Goal: Check status: Check status

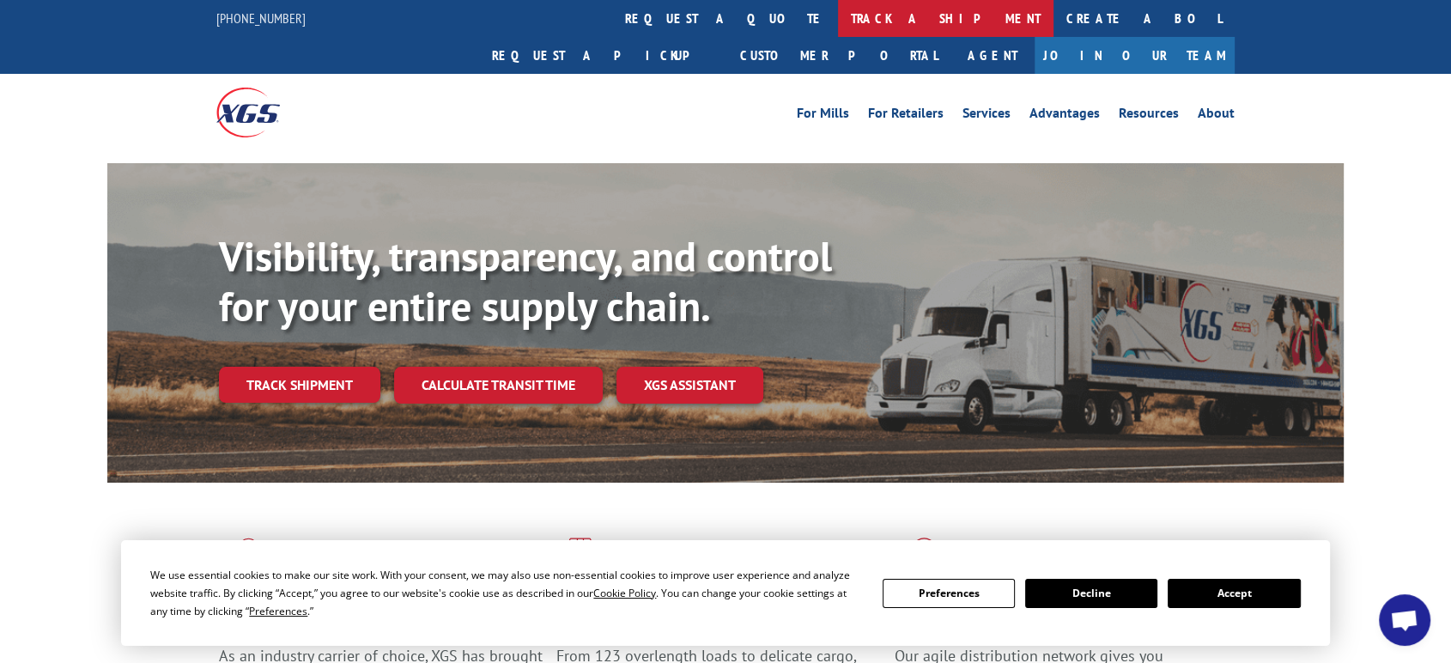
click at [838, 13] on link "track a shipment" at bounding box center [946, 18] width 216 height 37
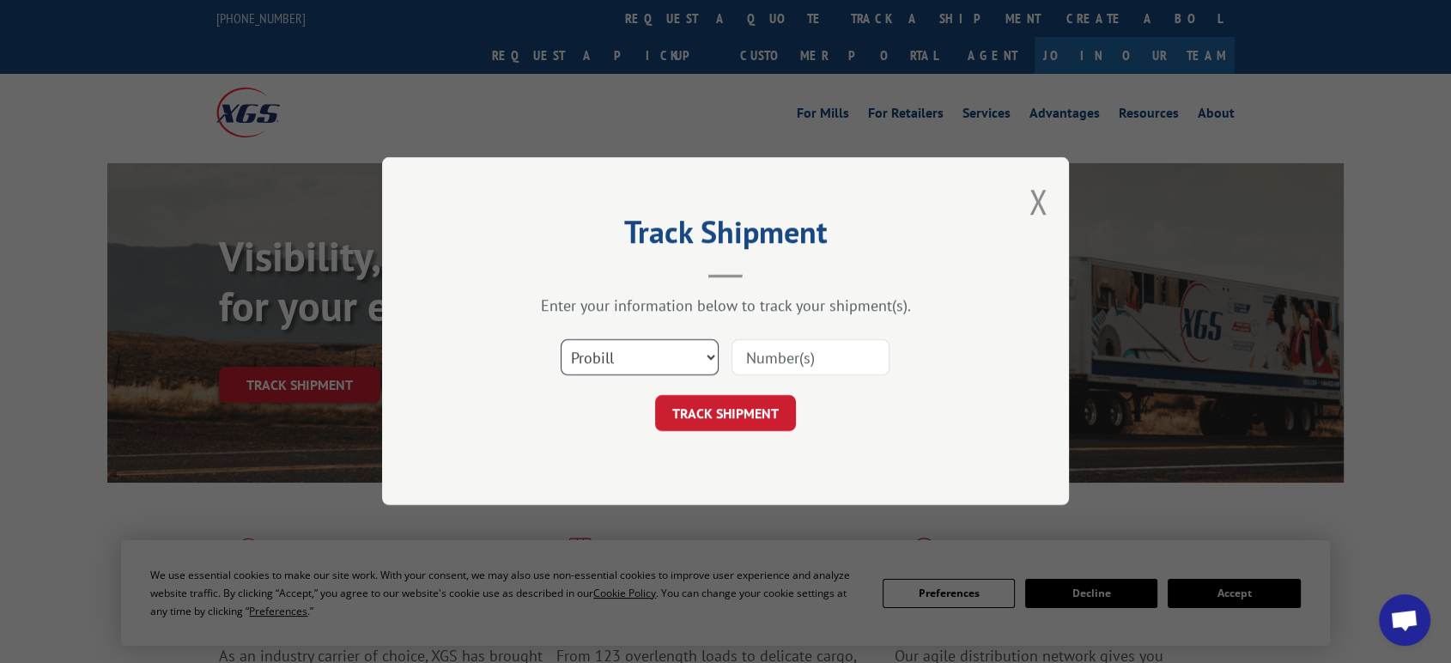
click at [604, 364] on select "Select category... Probill BOL PO" at bounding box center [640, 358] width 158 height 36
select select "po"
click at [561, 340] on select "Select category... Probill BOL PO" at bounding box center [640, 358] width 158 height 36
click at [776, 362] on input at bounding box center [811, 358] width 158 height 36
type input "06522545"
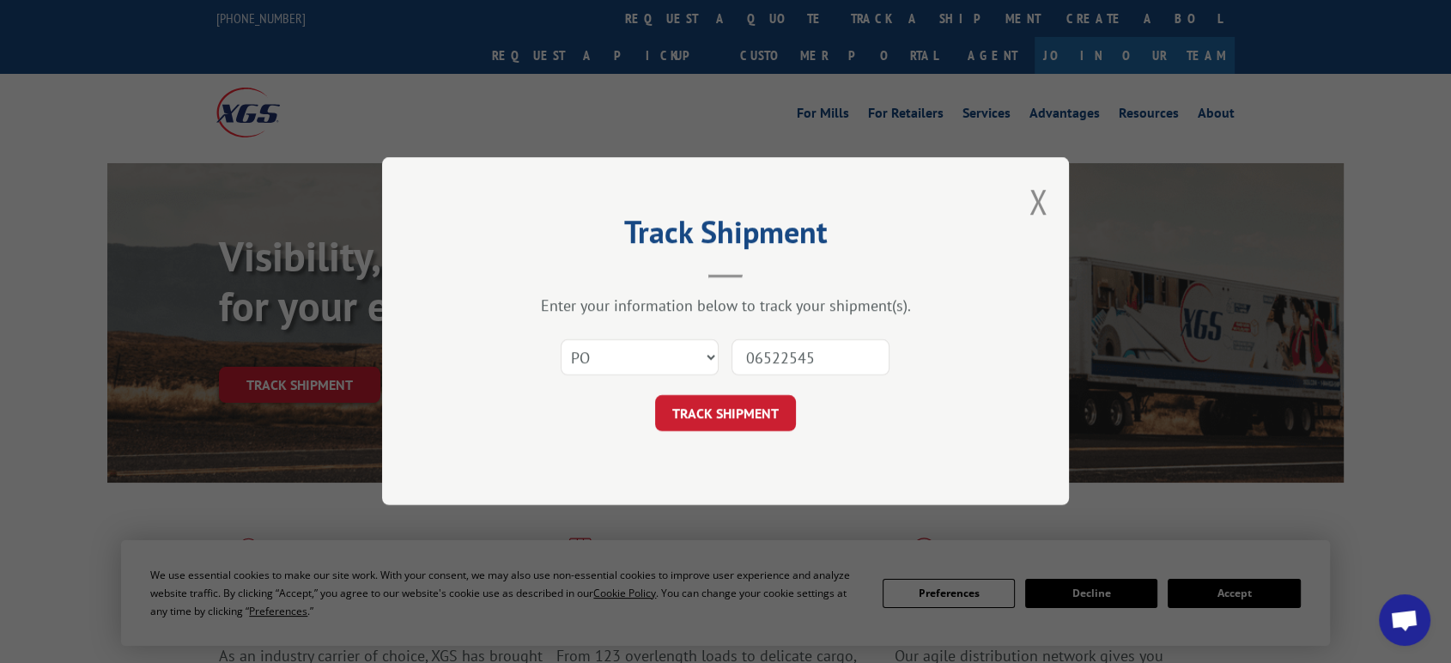
click button "TRACK SHIPMENT" at bounding box center [725, 414] width 141 height 36
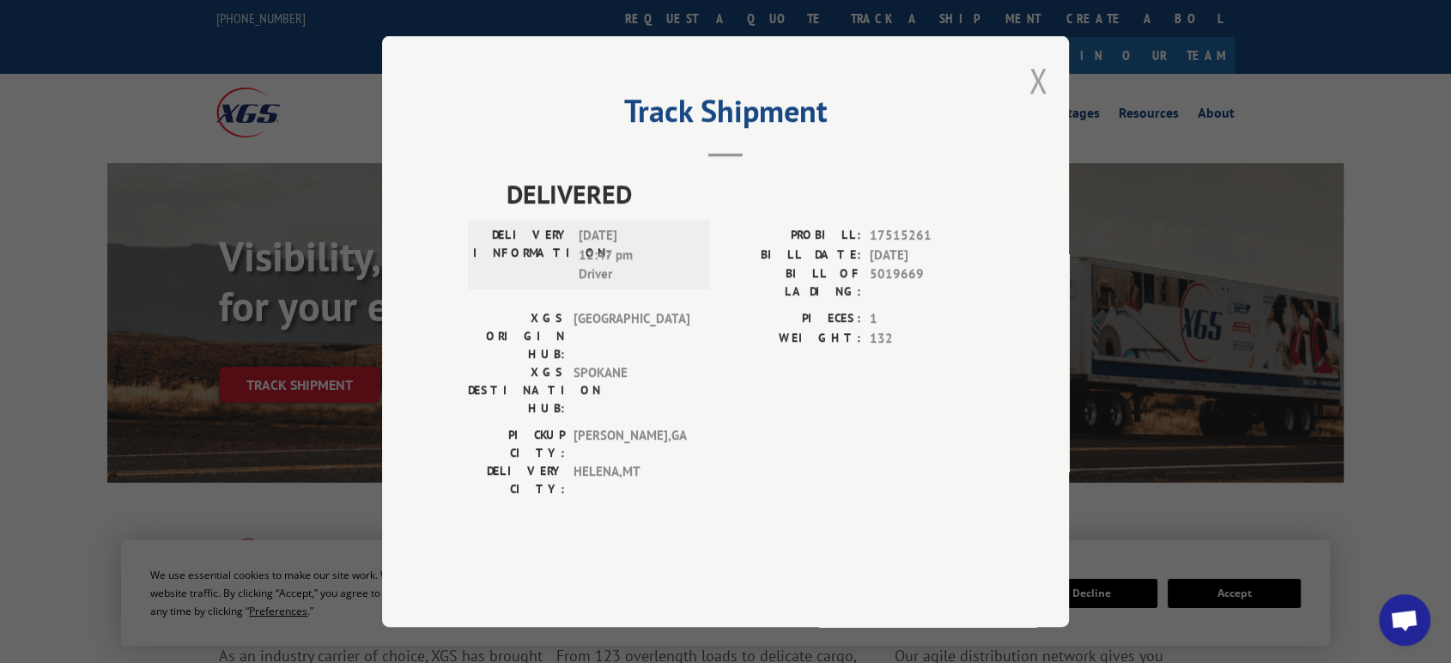
click at [1038, 103] on button "Close modal" at bounding box center [1038, 81] width 19 height 46
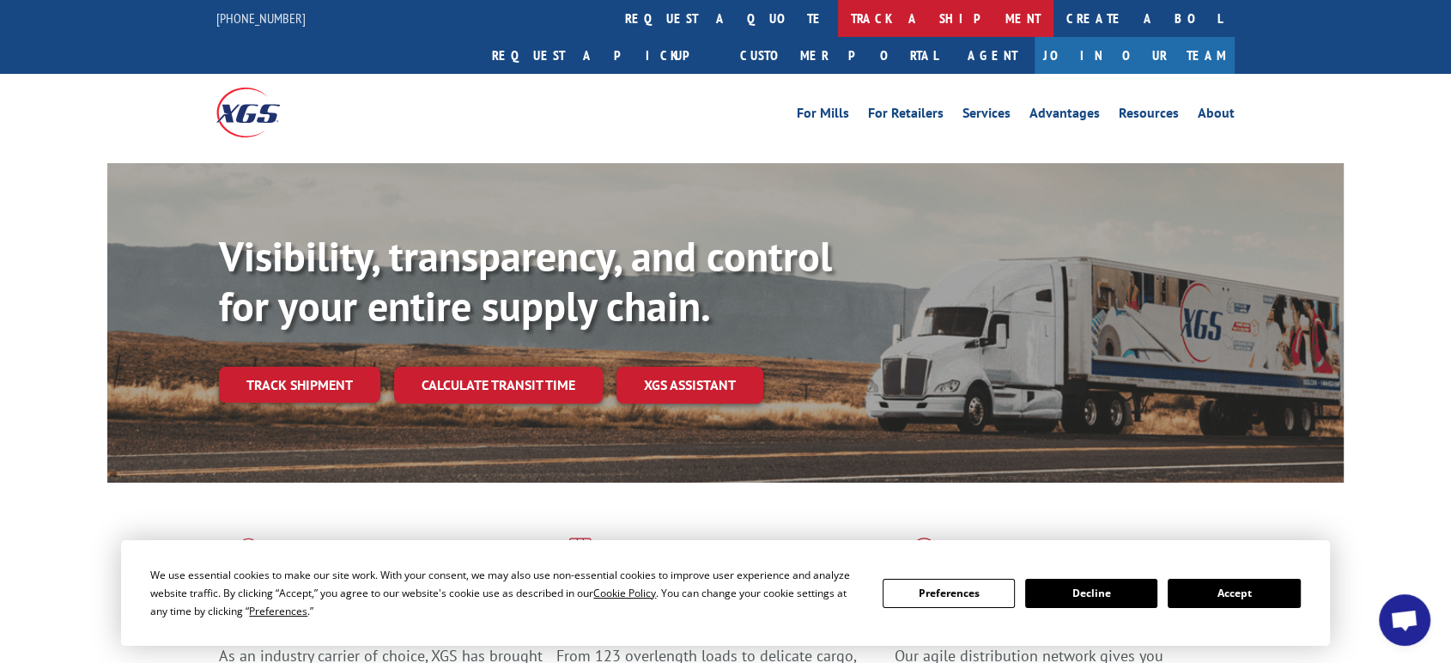
click at [838, 15] on link "track a shipment" at bounding box center [946, 18] width 216 height 37
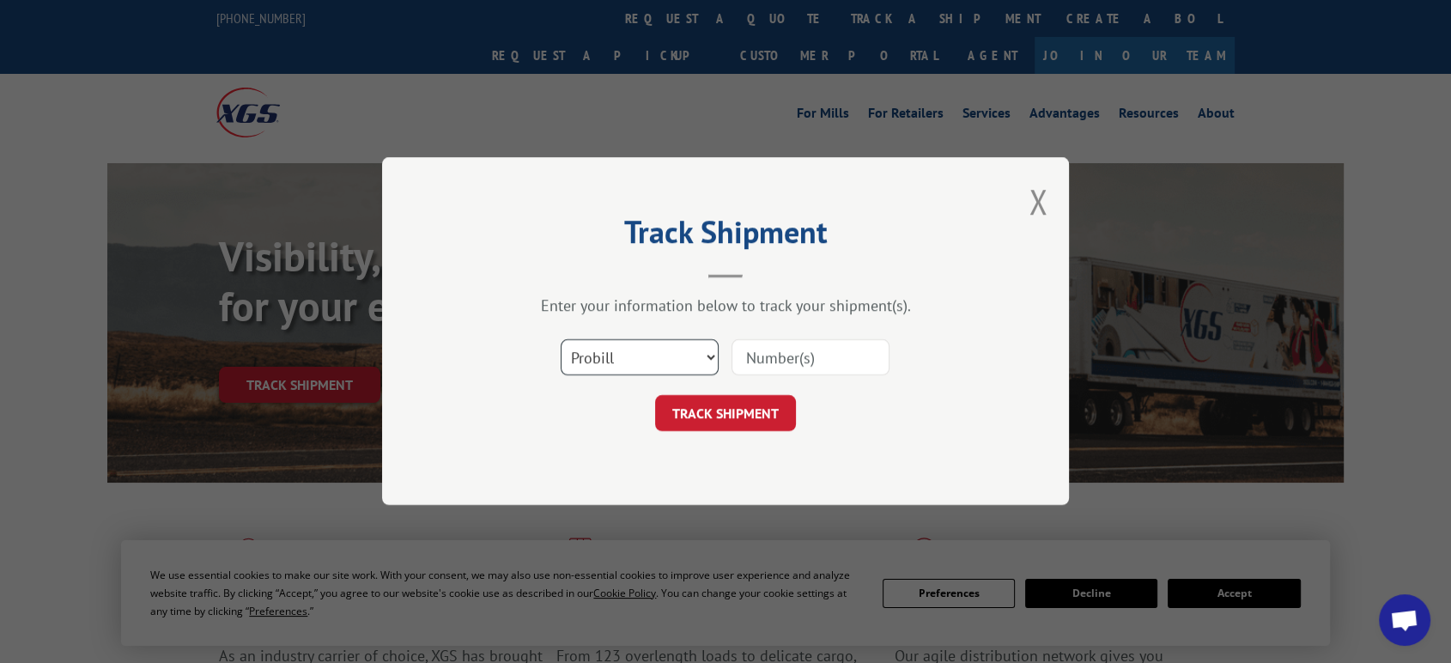
click at [620, 357] on select "Select category... Probill BOL PO" at bounding box center [640, 358] width 158 height 36
select select "po"
click at [561, 340] on select "Select category... Probill BOL PO" at bounding box center [640, 358] width 158 height 36
click at [760, 362] on input at bounding box center [811, 358] width 158 height 36
type input "06522563"
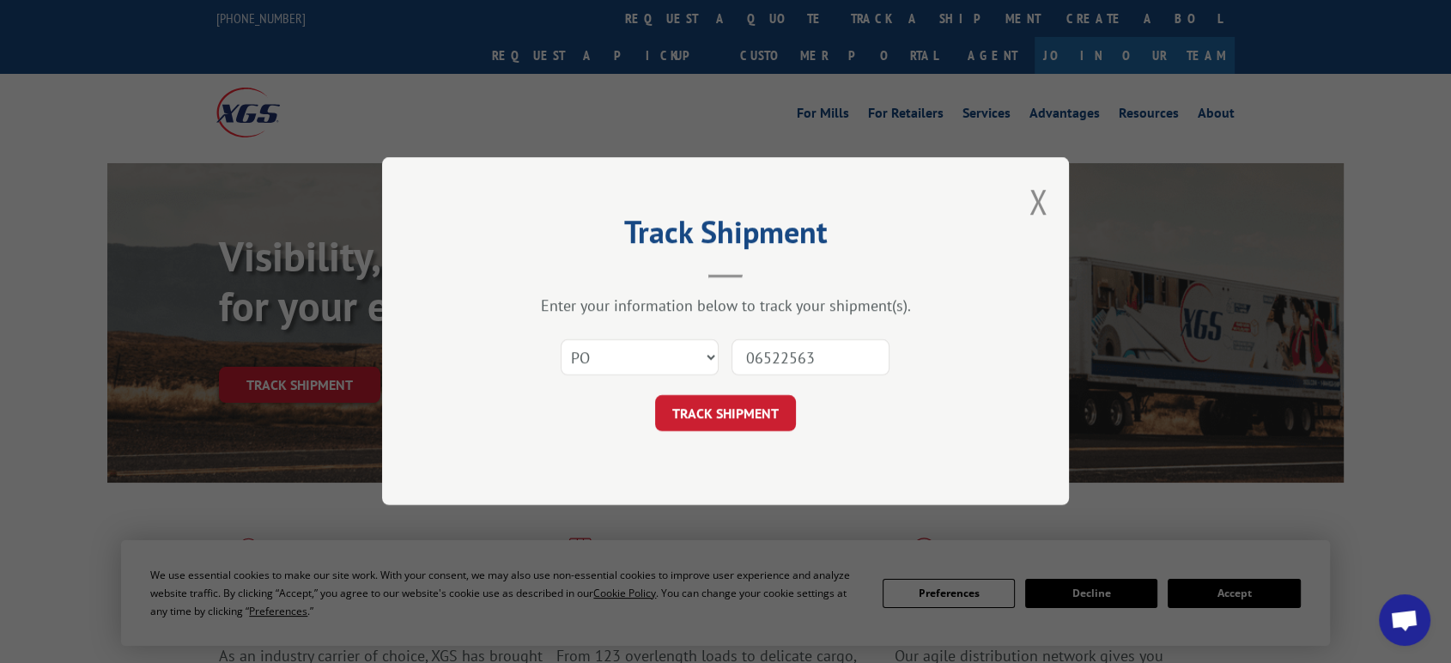
click button "TRACK SHIPMENT" at bounding box center [725, 414] width 141 height 36
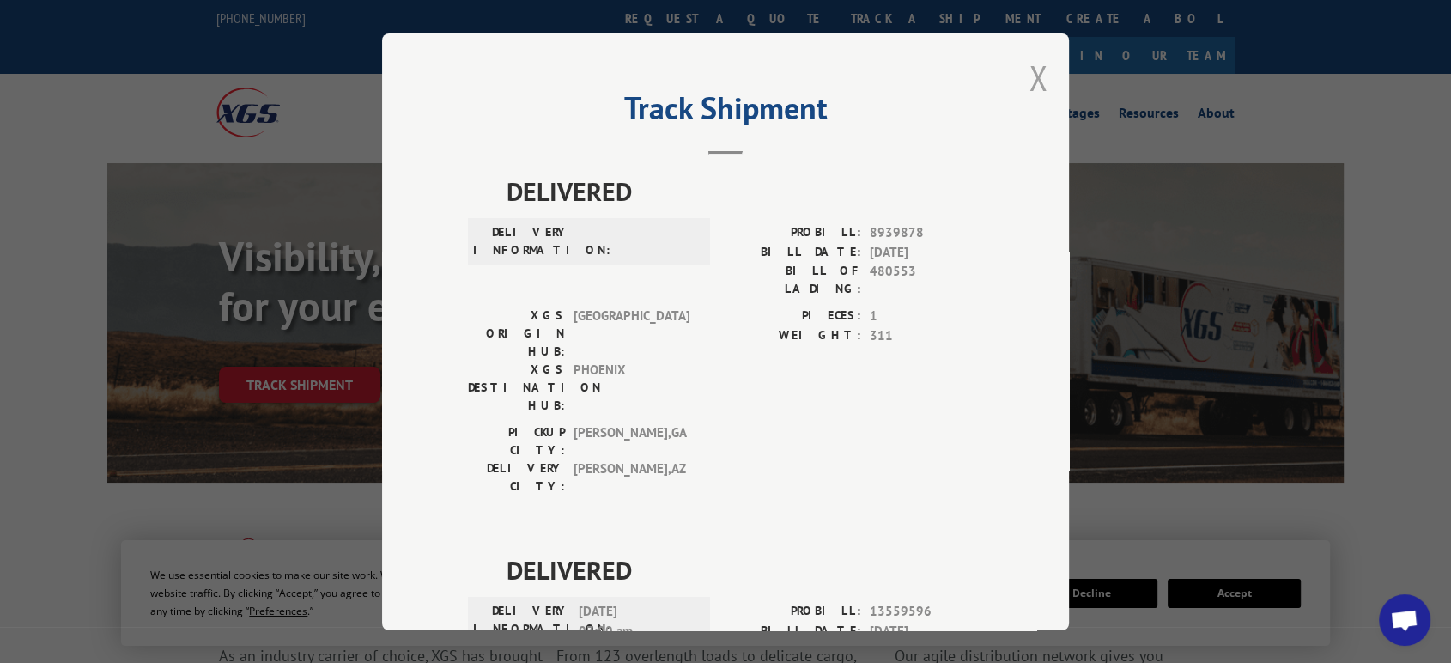
click at [1031, 72] on button "Close modal" at bounding box center [1038, 78] width 19 height 46
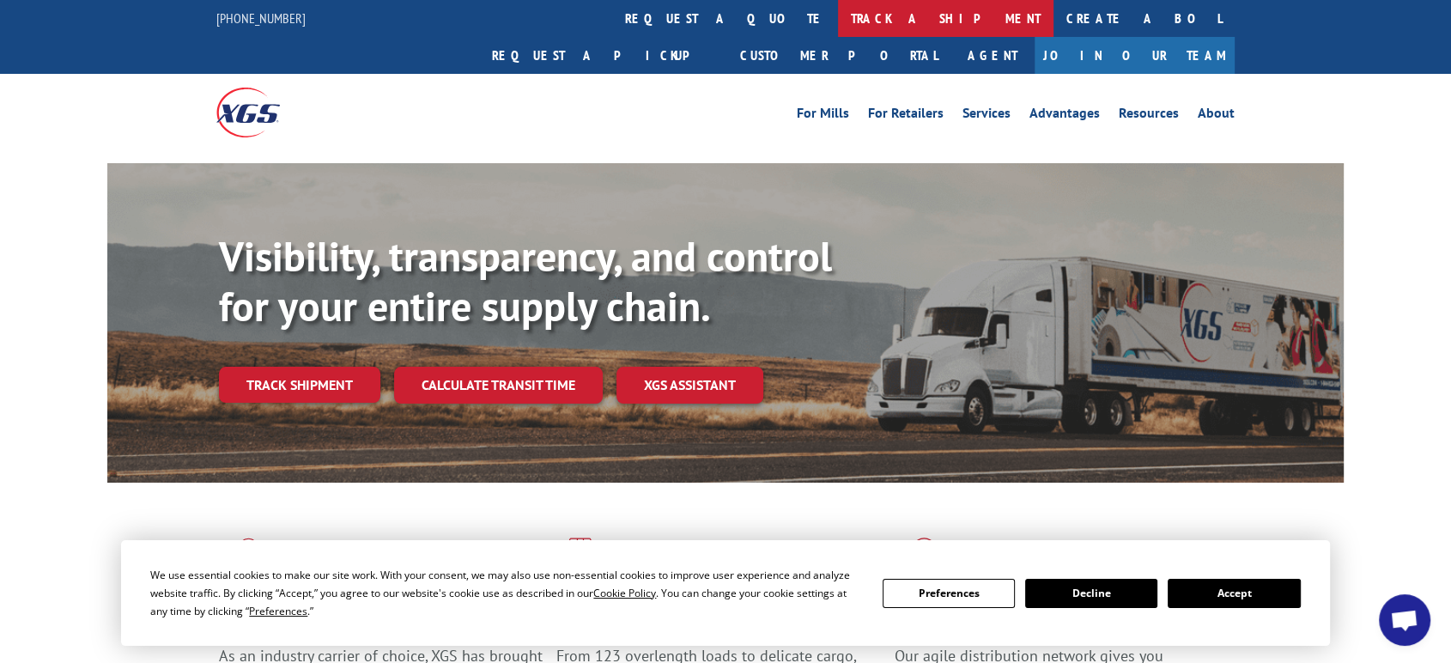
click at [838, 19] on link "track a shipment" at bounding box center [946, 18] width 216 height 37
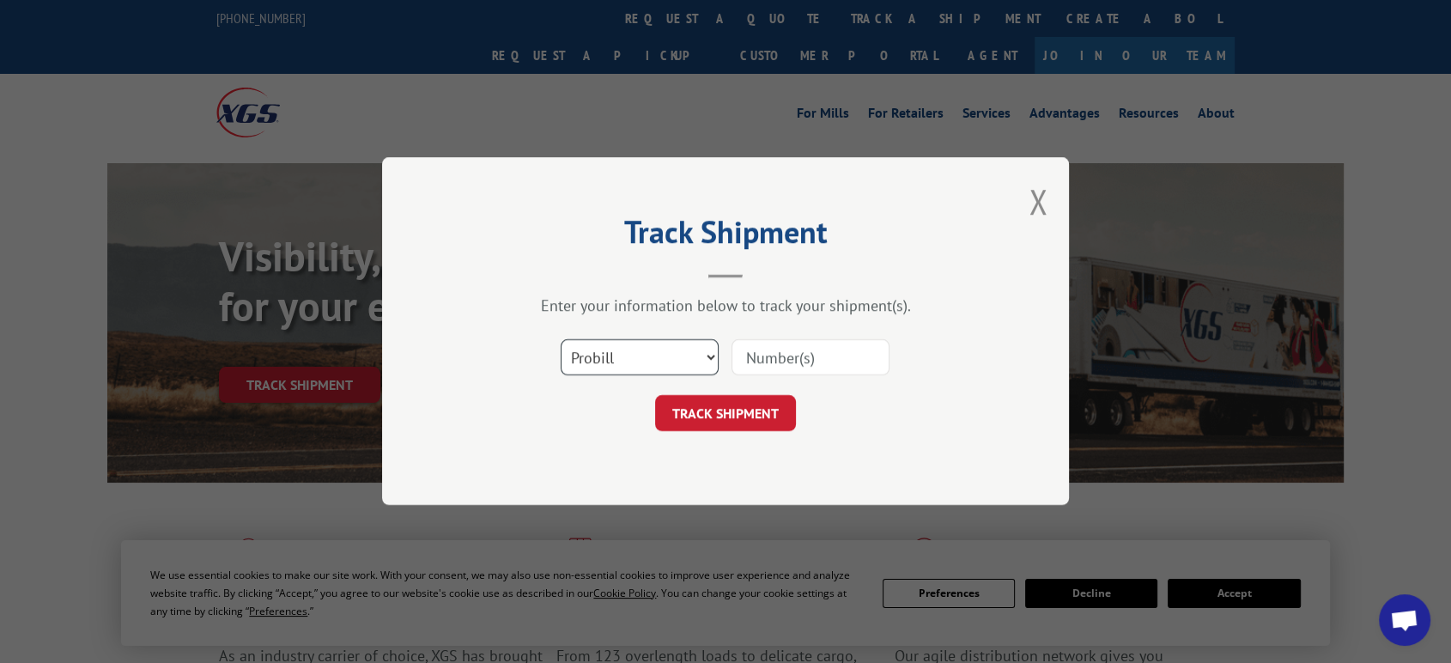
click at [618, 356] on select "Select category... Probill BOL PO" at bounding box center [640, 358] width 158 height 36
select select "po"
click at [561, 340] on select "Select category... Probill BOL PO" at bounding box center [640, 358] width 158 height 36
drag, startPoint x: 774, startPoint y: 363, endPoint x: 834, endPoint y: 361, distance: 60.2
click at [780, 363] on input at bounding box center [811, 358] width 158 height 36
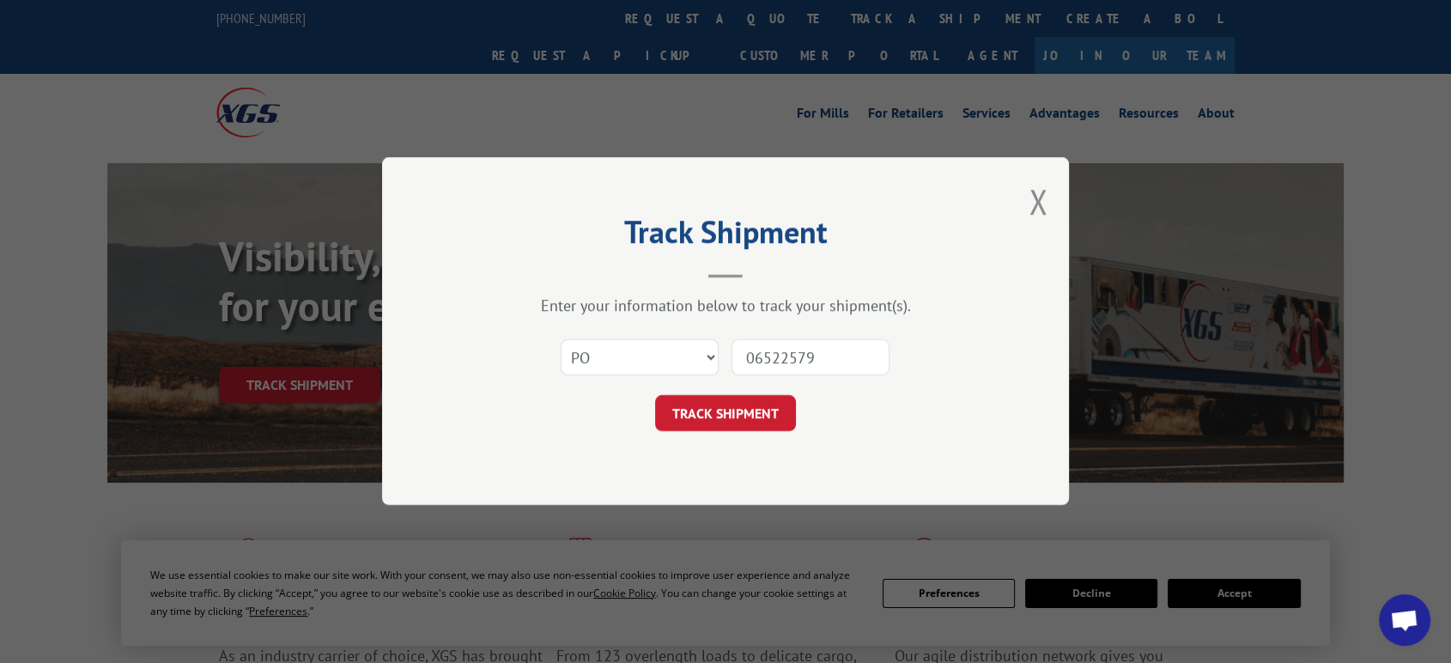
type input "06522579"
click at [655, 396] on button "TRACK SHIPMENT" at bounding box center [725, 414] width 141 height 36
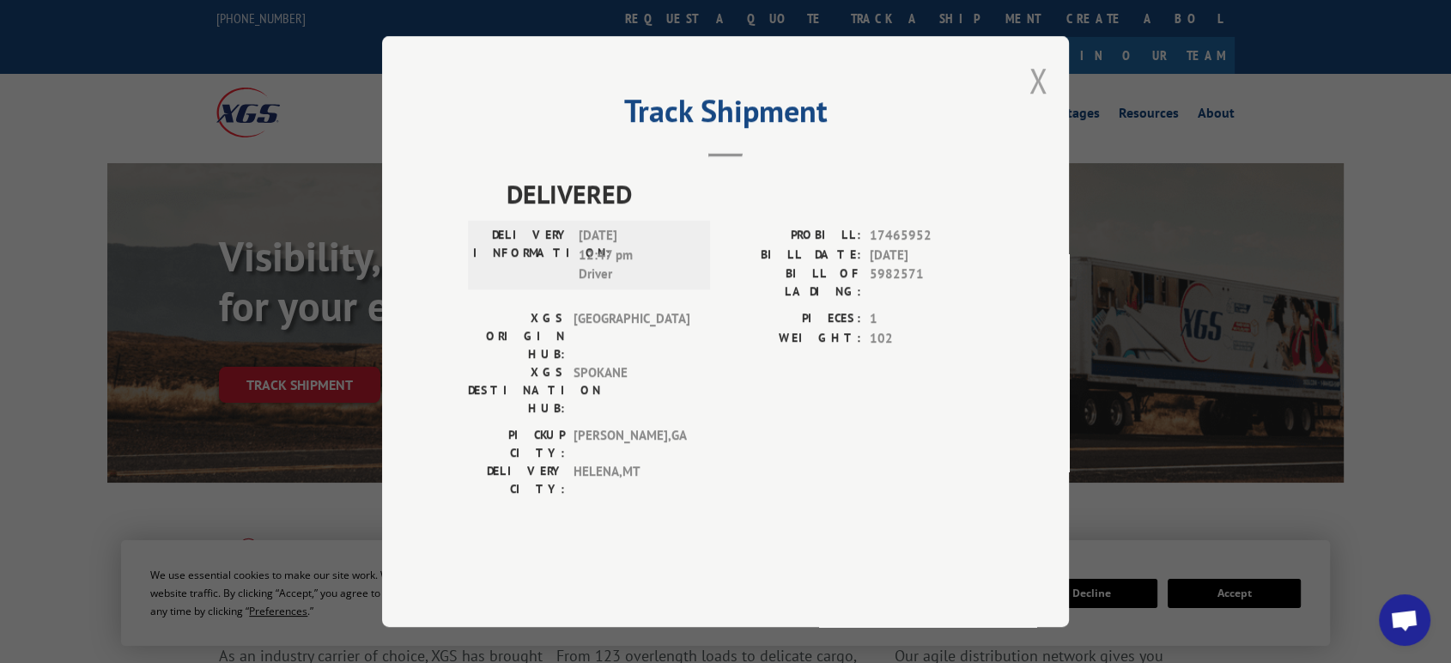
click at [1039, 103] on button "Close modal" at bounding box center [1038, 81] width 19 height 46
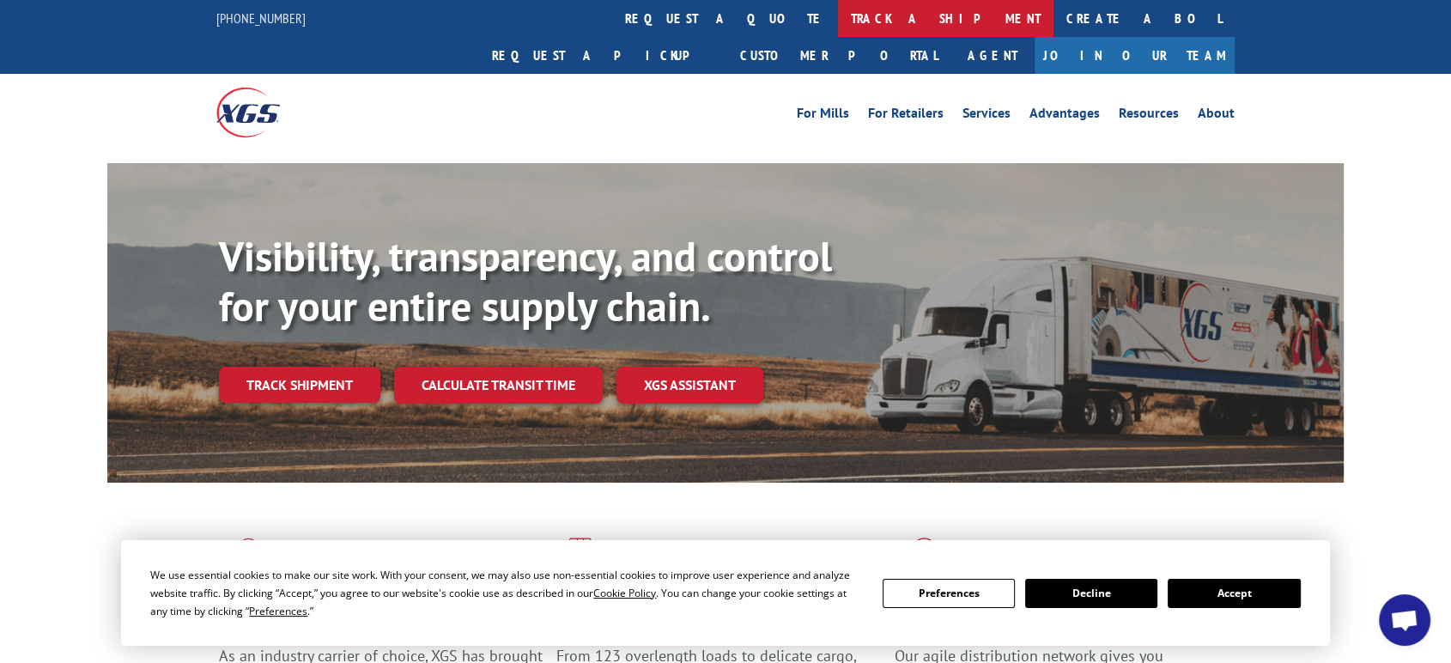
click at [838, 7] on link "track a shipment" at bounding box center [946, 18] width 216 height 37
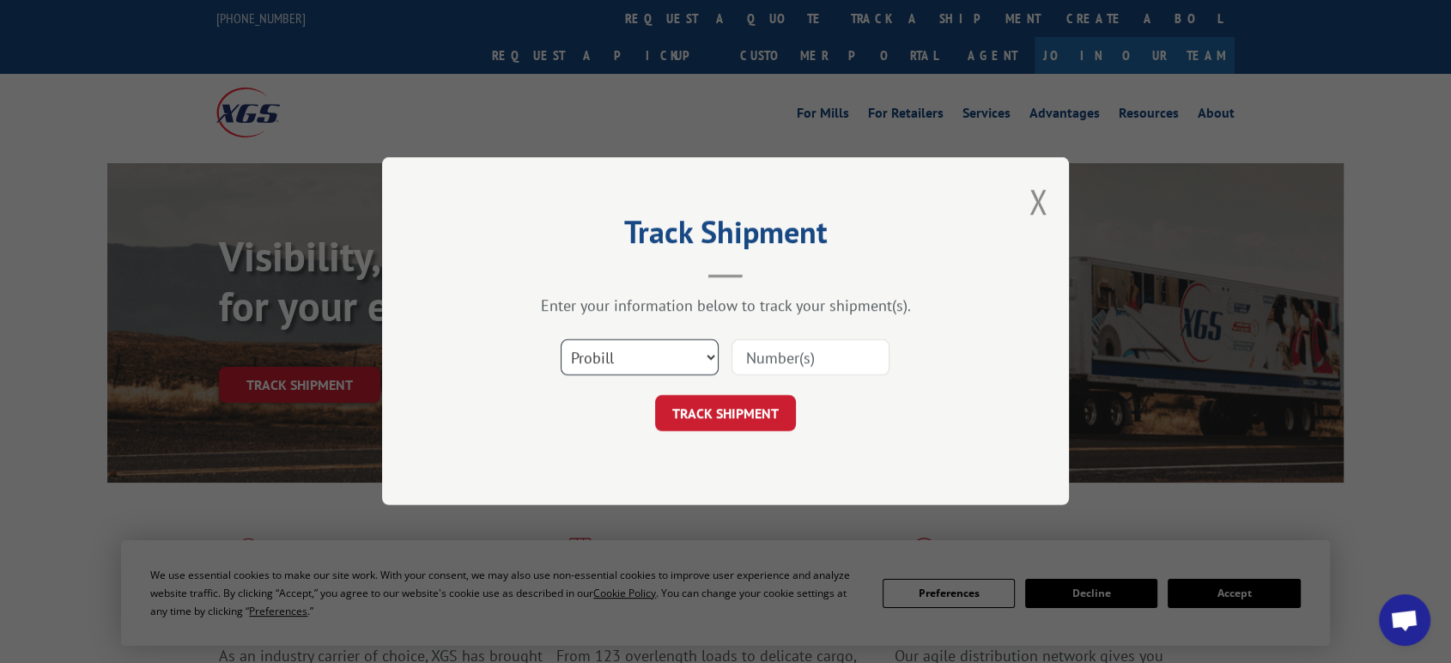
click at [618, 350] on select "Select category... Probill BOL PO" at bounding box center [640, 358] width 158 height 36
select select "po"
click at [561, 340] on select "Select category... Probill BOL PO" at bounding box center [640, 358] width 158 height 36
click at [759, 359] on input at bounding box center [811, 358] width 158 height 36
type input "06522623"
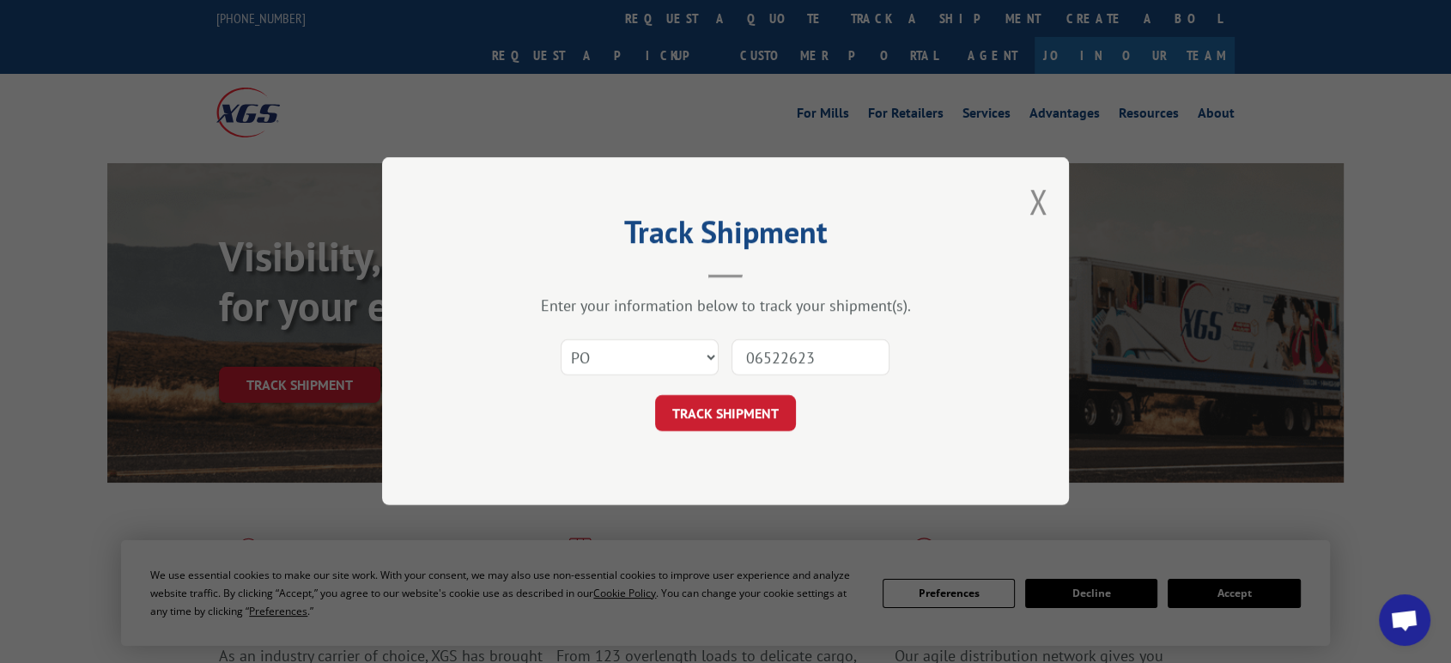
click button "TRACK SHIPMENT" at bounding box center [725, 414] width 141 height 36
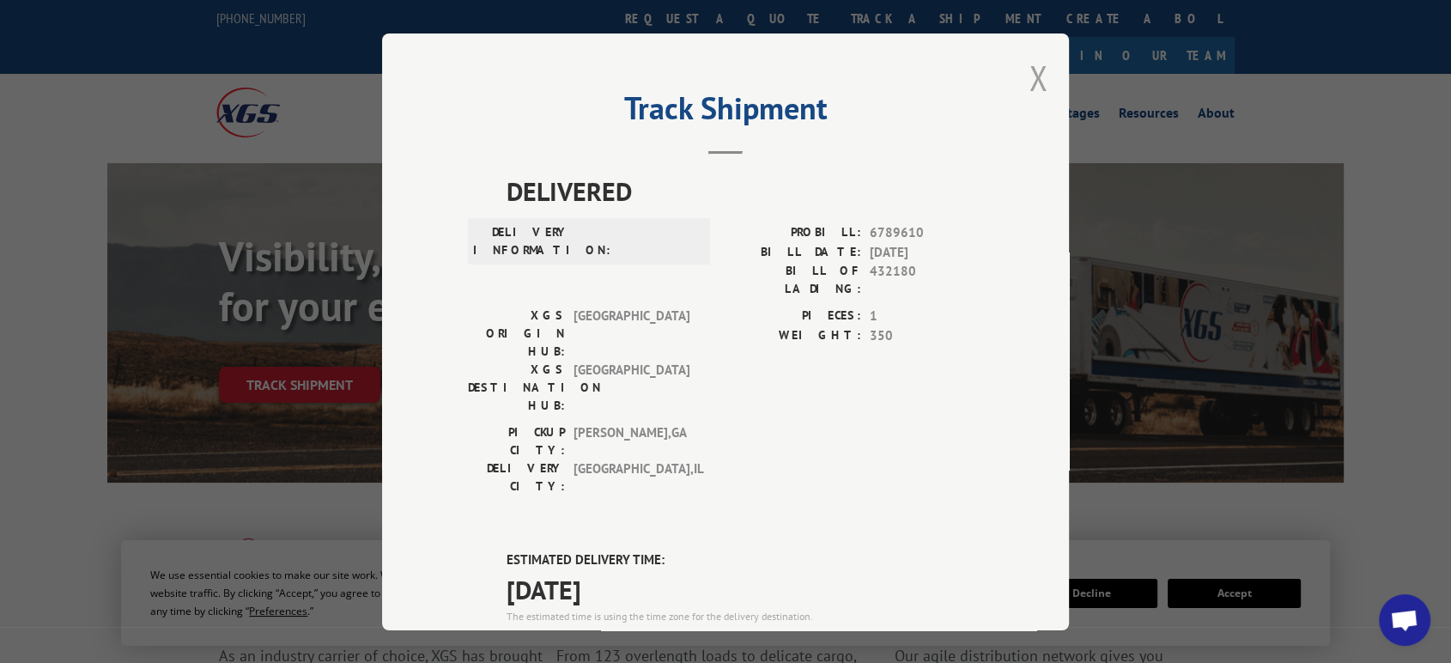
click at [1033, 71] on button "Close modal" at bounding box center [1038, 78] width 19 height 46
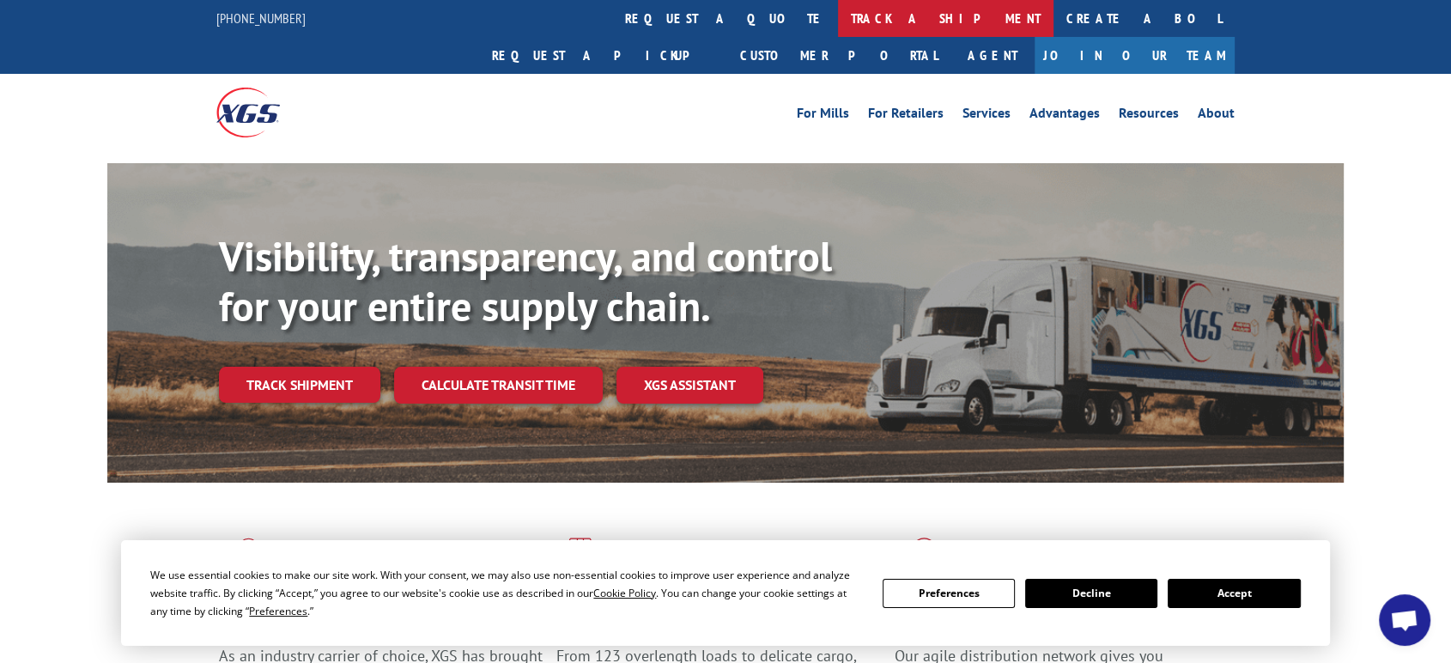
click at [838, 18] on link "track a shipment" at bounding box center [946, 18] width 216 height 37
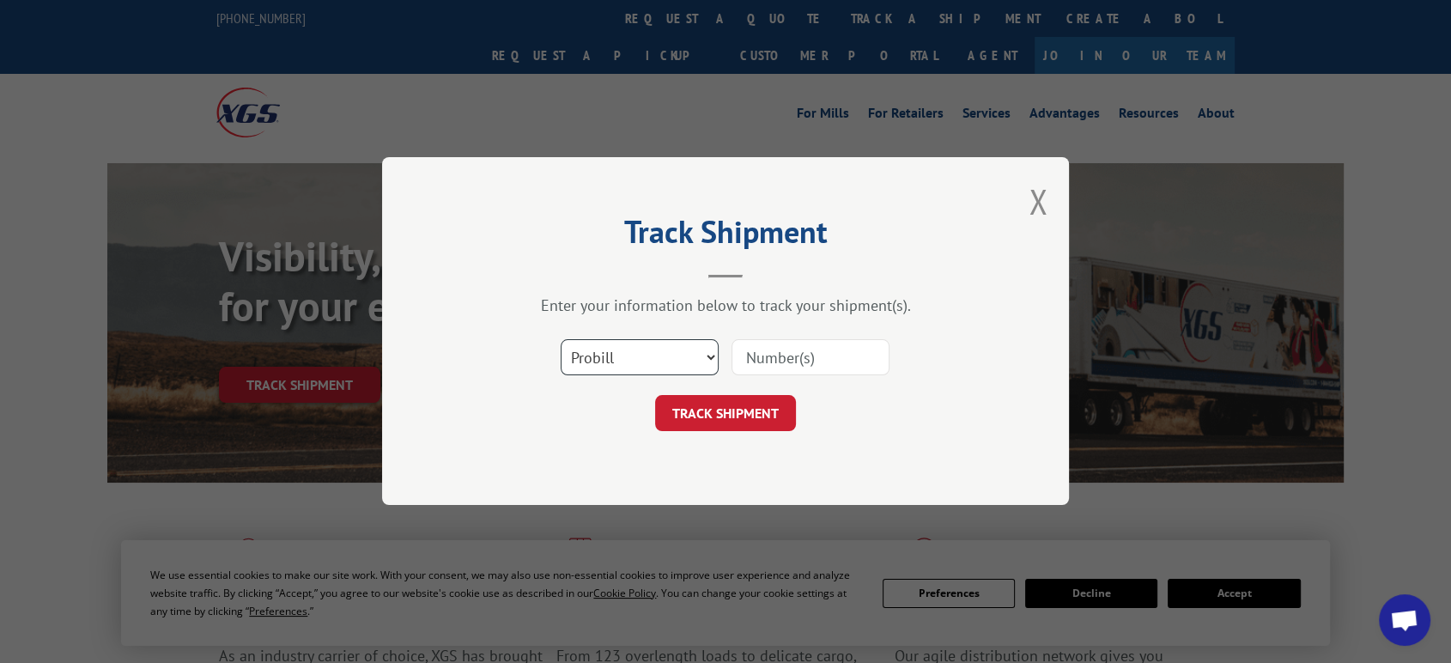
click at [609, 355] on select "Select category... Probill BOL PO" at bounding box center [640, 358] width 158 height 36
select select "po"
click at [561, 340] on select "Select category... Probill BOL PO" at bounding box center [640, 358] width 158 height 36
click at [745, 372] on input at bounding box center [811, 358] width 158 height 36
type input "06522577"
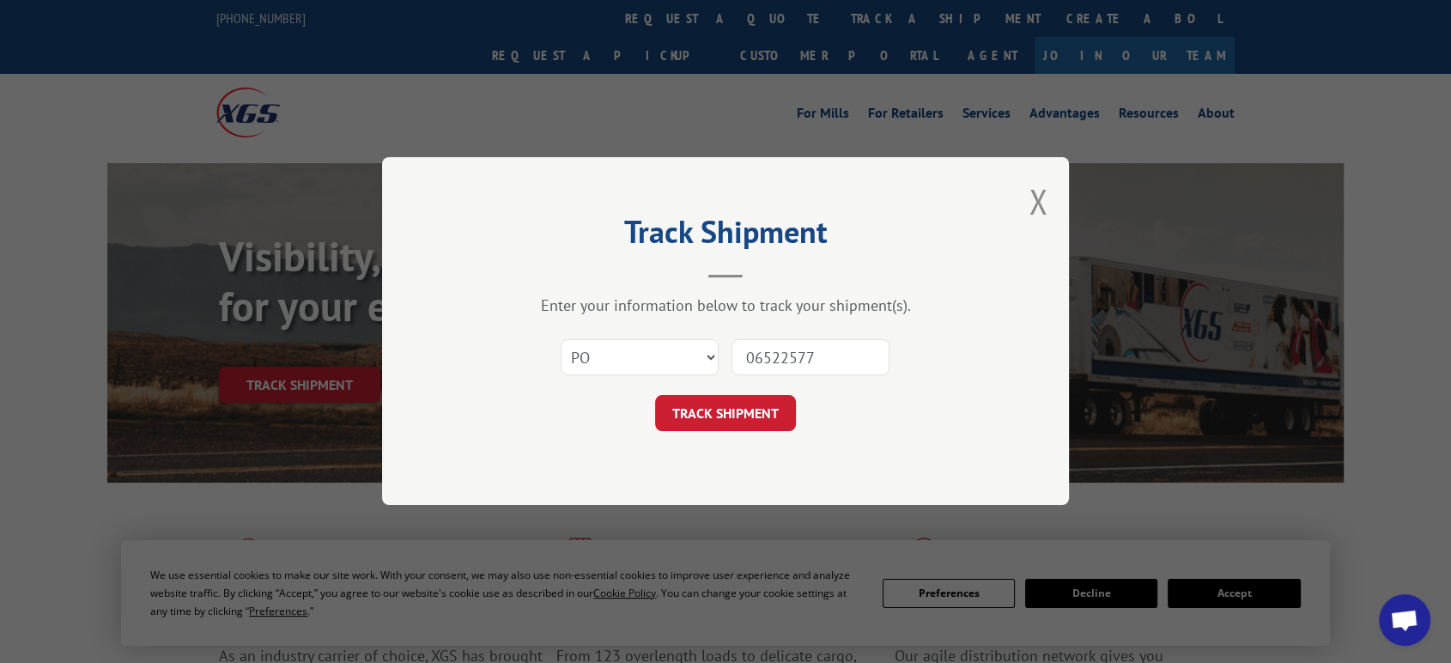
click button "TRACK SHIPMENT" at bounding box center [725, 414] width 141 height 36
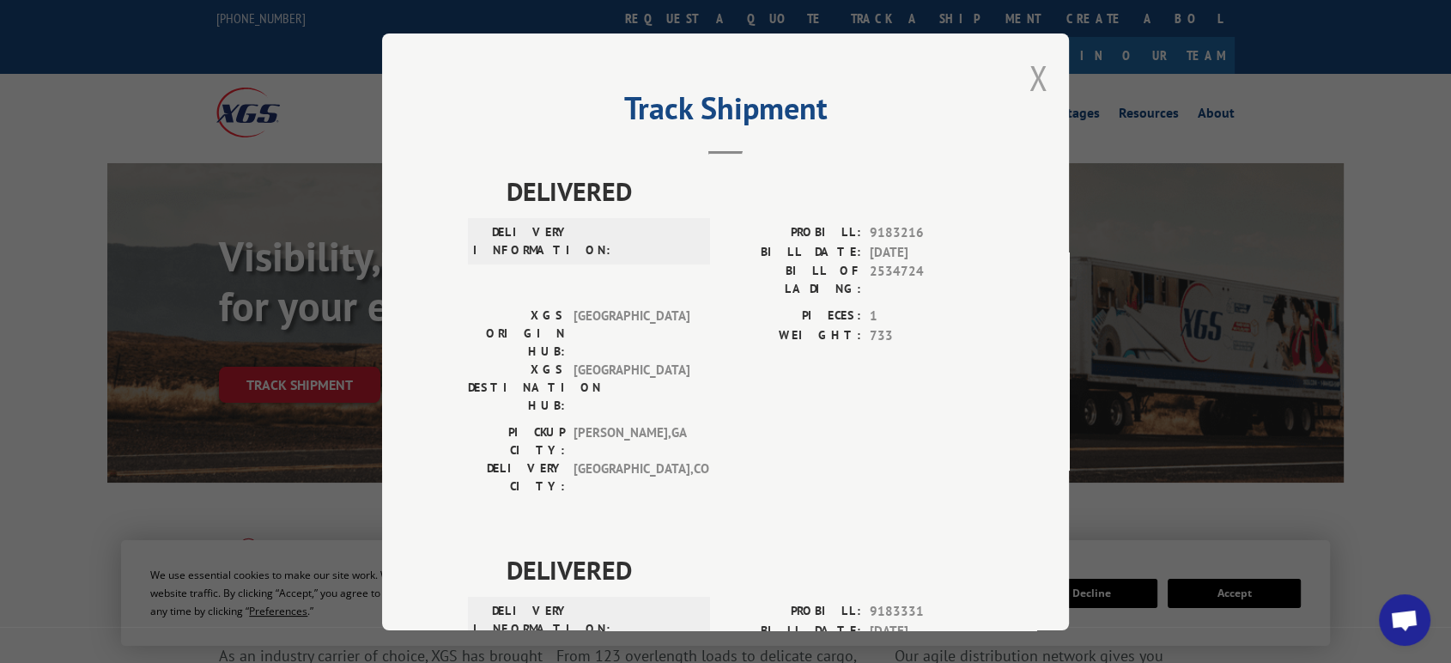
drag, startPoint x: 1031, startPoint y: 75, endPoint x: 872, endPoint y: 58, distance: 159.8
click at [1029, 74] on button "Close modal" at bounding box center [1038, 78] width 19 height 46
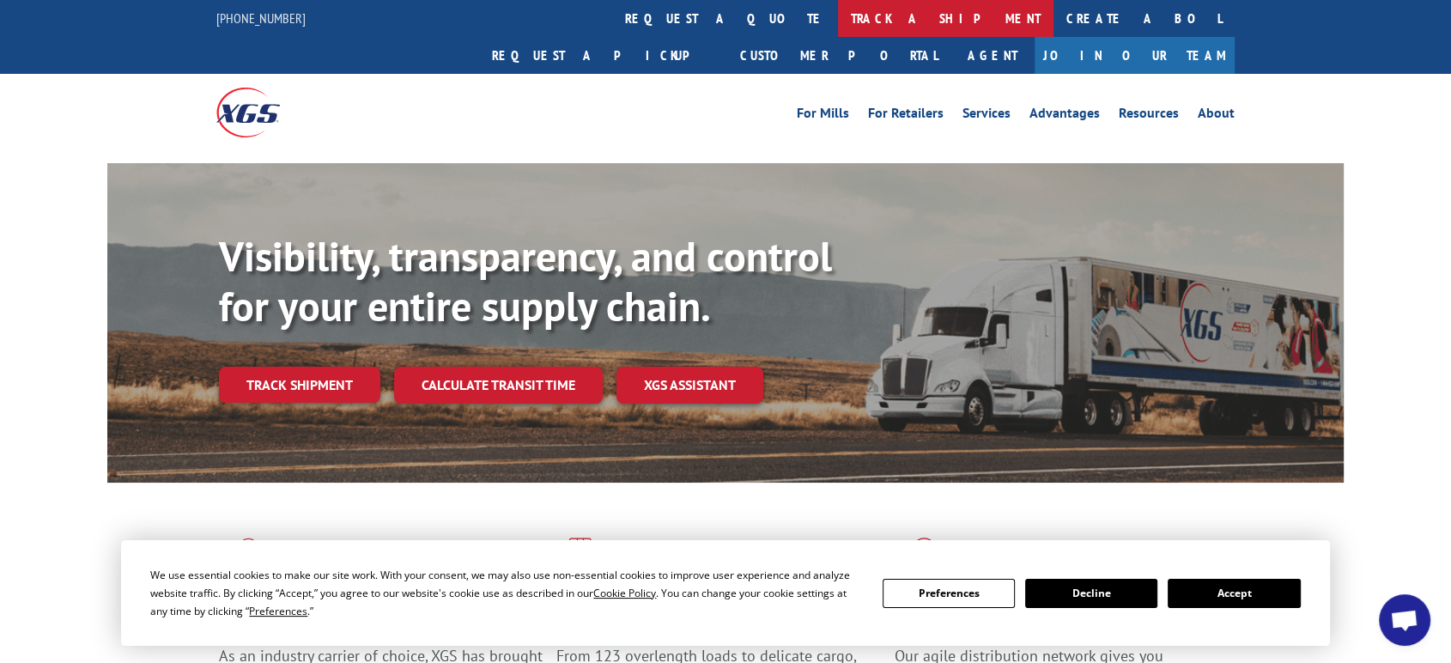
click at [838, 21] on link "track a shipment" at bounding box center [946, 18] width 216 height 37
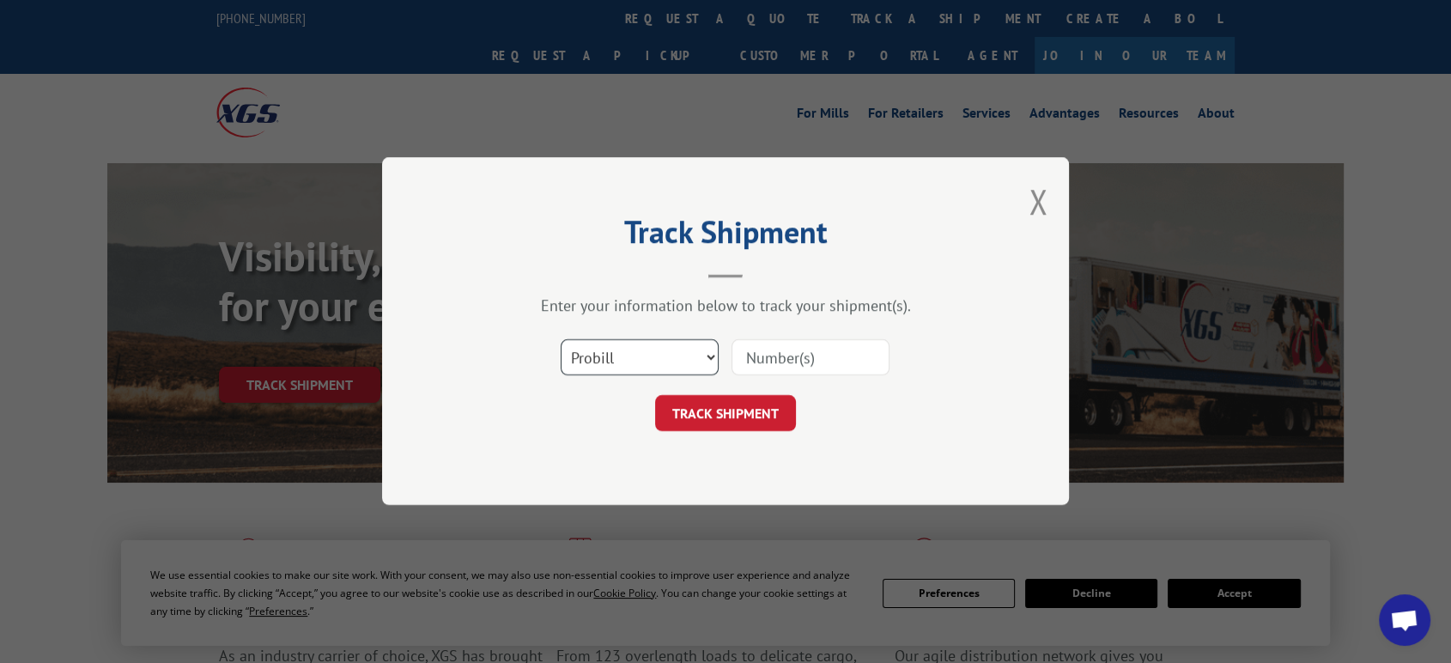
drag, startPoint x: 625, startPoint y: 342, endPoint x: 629, endPoint y: 373, distance: 31.1
click at [625, 352] on select "Select category... Probill BOL PO" at bounding box center [640, 358] width 158 height 36
select select "po"
click at [561, 340] on select "Select category... Probill BOL PO" at bounding box center [640, 358] width 158 height 36
click at [764, 358] on input at bounding box center [811, 358] width 158 height 36
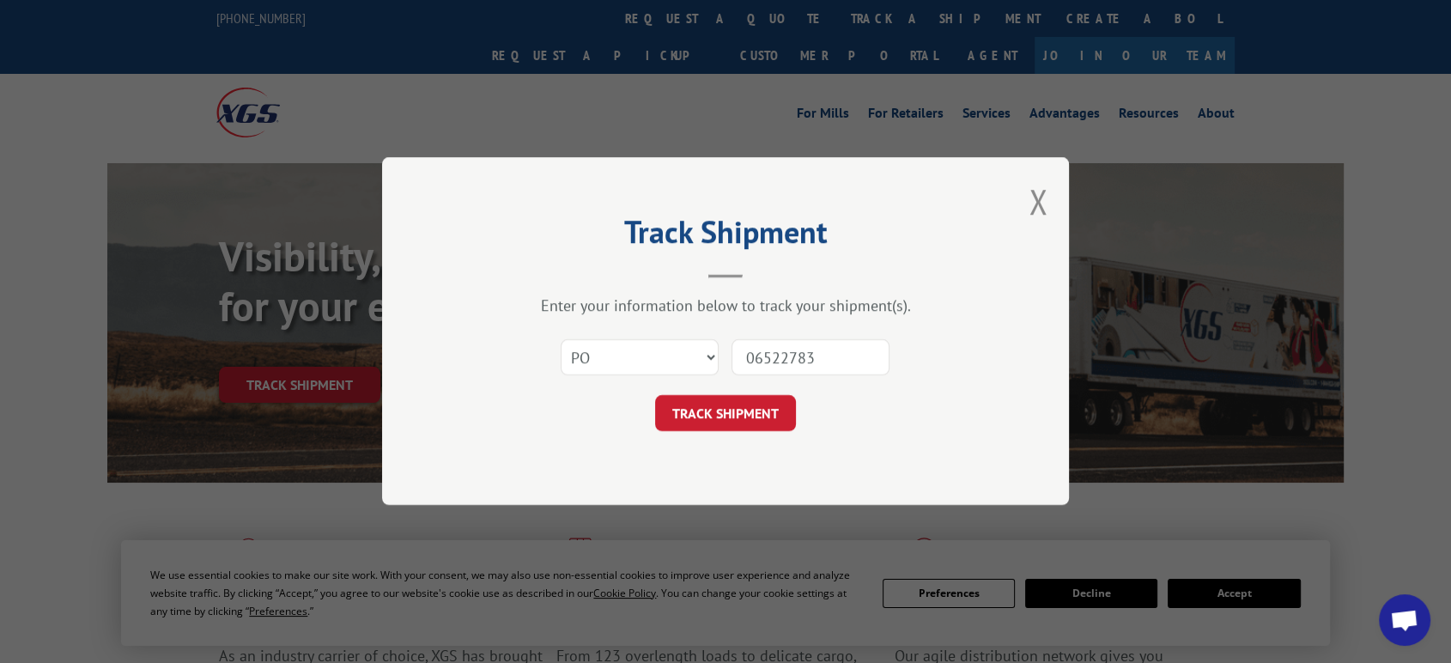
type input "06522783"
click at [655, 396] on button "TRACK SHIPMENT" at bounding box center [725, 414] width 141 height 36
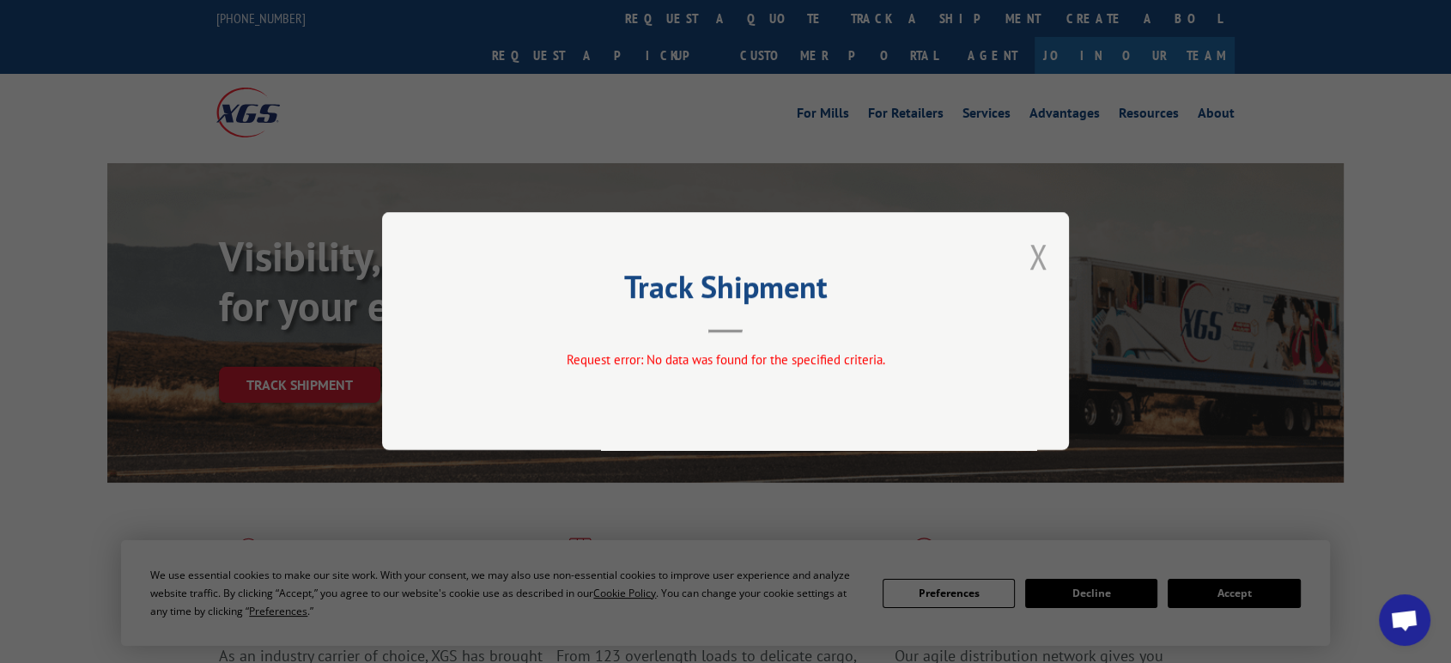
click at [1037, 259] on button "Close modal" at bounding box center [1038, 257] width 19 height 46
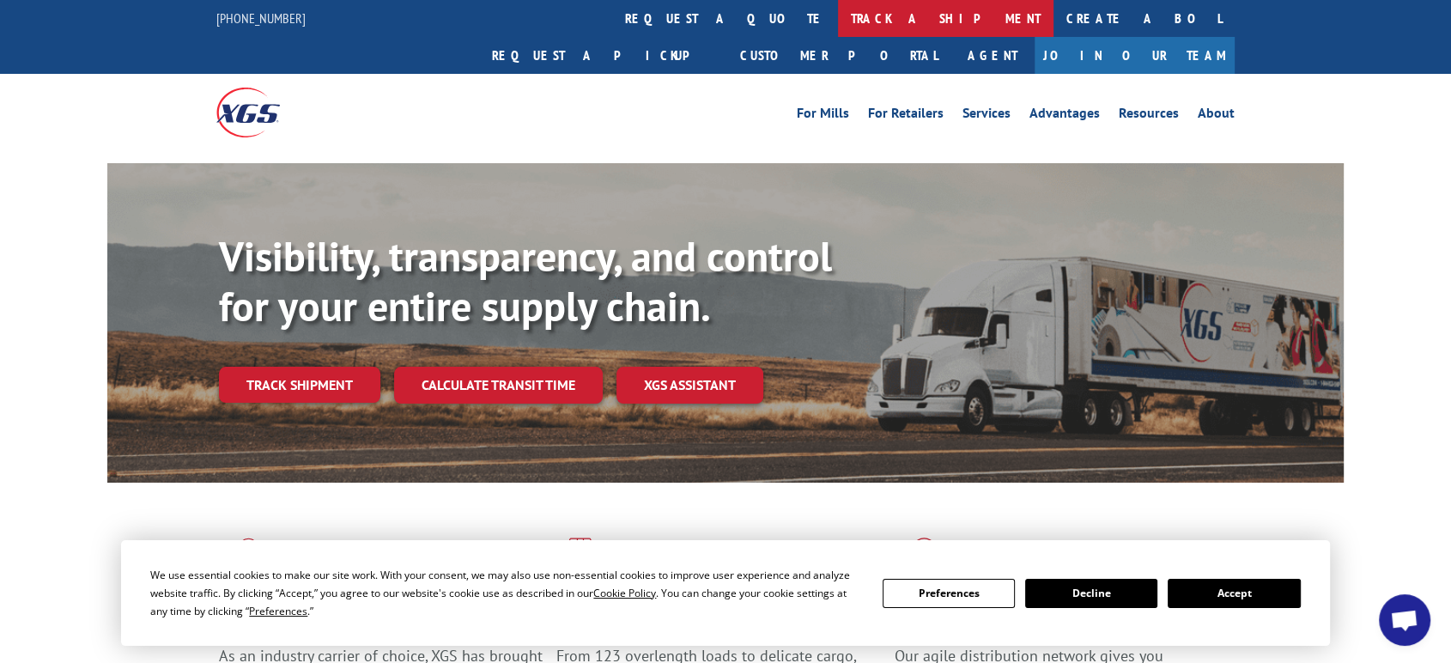
click at [838, 18] on link "track a shipment" at bounding box center [946, 18] width 216 height 37
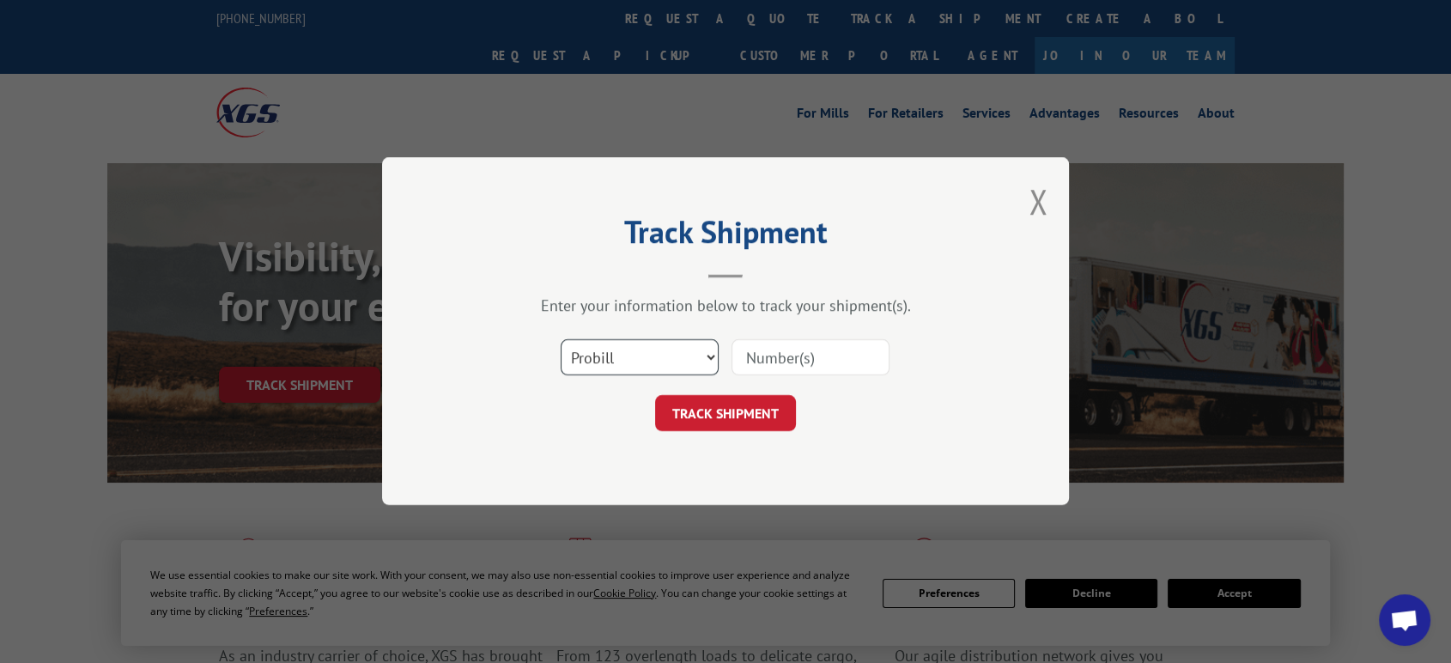
click at [575, 350] on select "Select category... Probill BOL PO" at bounding box center [640, 358] width 158 height 36
select select "po"
click at [561, 340] on select "Select category... Probill BOL PO" at bounding box center [640, 358] width 158 height 36
click at [758, 368] on input at bounding box center [811, 358] width 158 height 36
type input "06522783"
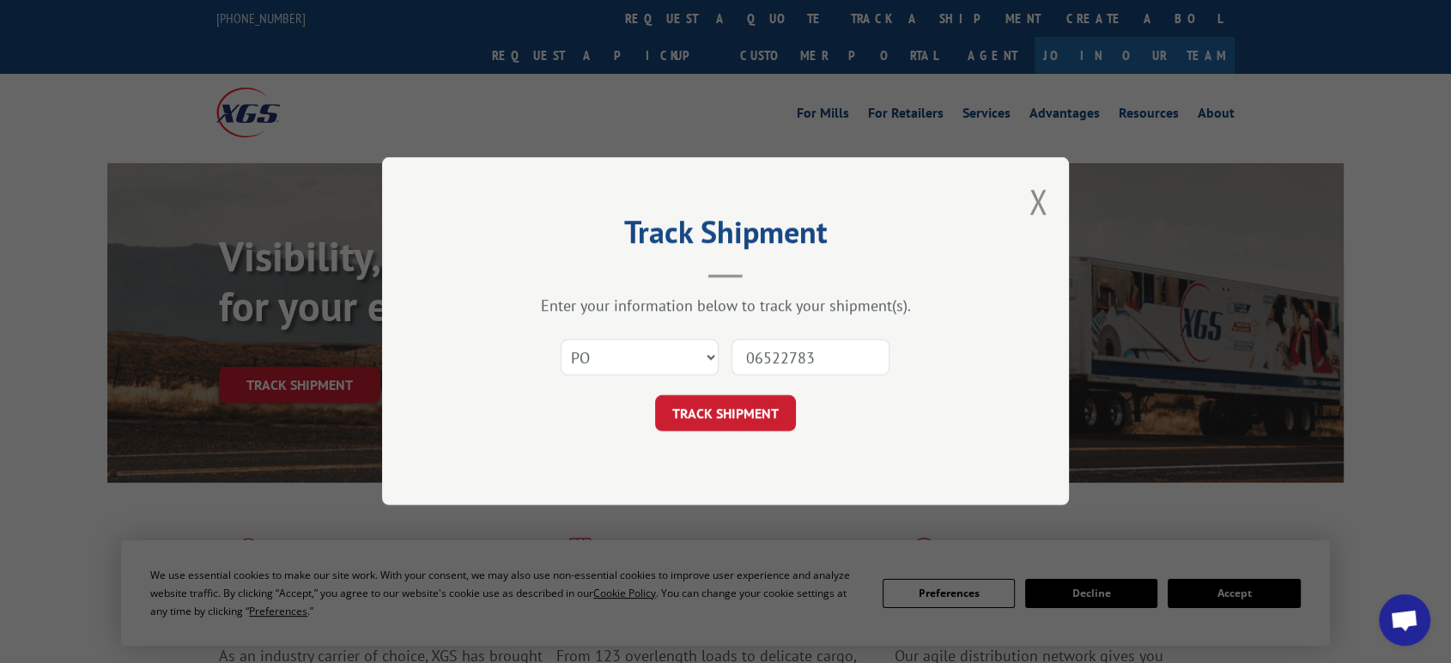
click button "TRACK SHIPMENT" at bounding box center [725, 414] width 141 height 36
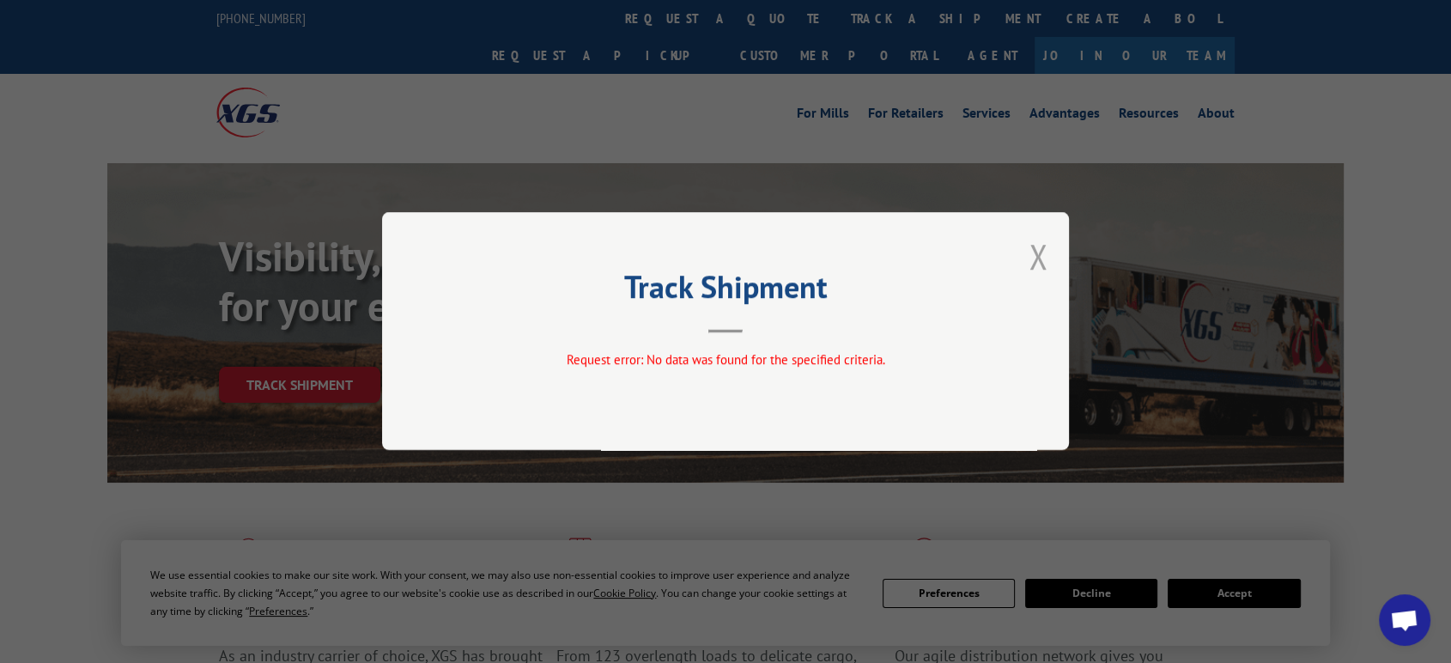
click at [1041, 255] on button "Close modal" at bounding box center [1038, 257] width 19 height 46
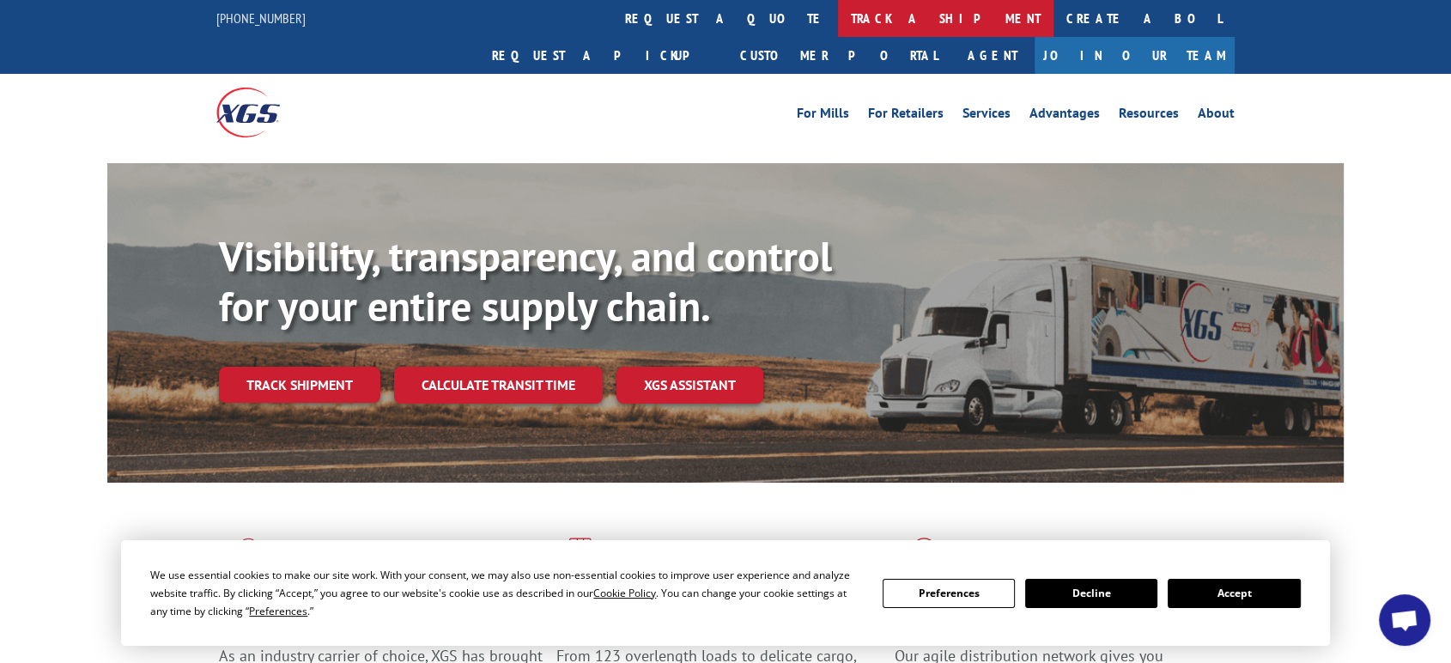
drag, startPoint x: 678, startPoint y: 19, endPoint x: 651, endPoint y: 171, distance: 154.3
click at [838, 20] on link "track a shipment" at bounding box center [946, 18] width 216 height 37
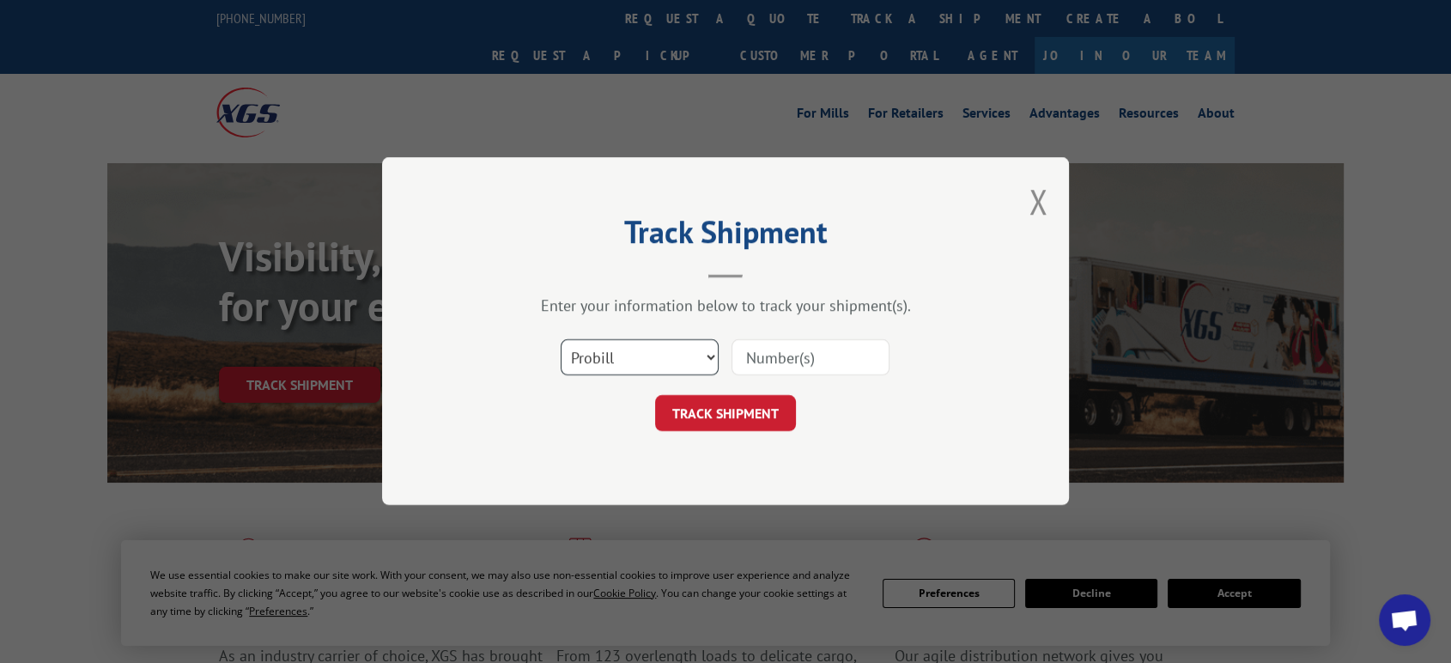
click at [625, 358] on select "Select category... Probill BOL PO" at bounding box center [640, 358] width 158 height 36
select select "po"
click at [561, 340] on select "Select category... Probill BOL PO" at bounding box center [640, 358] width 158 height 36
click at [776, 365] on input at bounding box center [811, 358] width 158 height 36
type input "06522750"
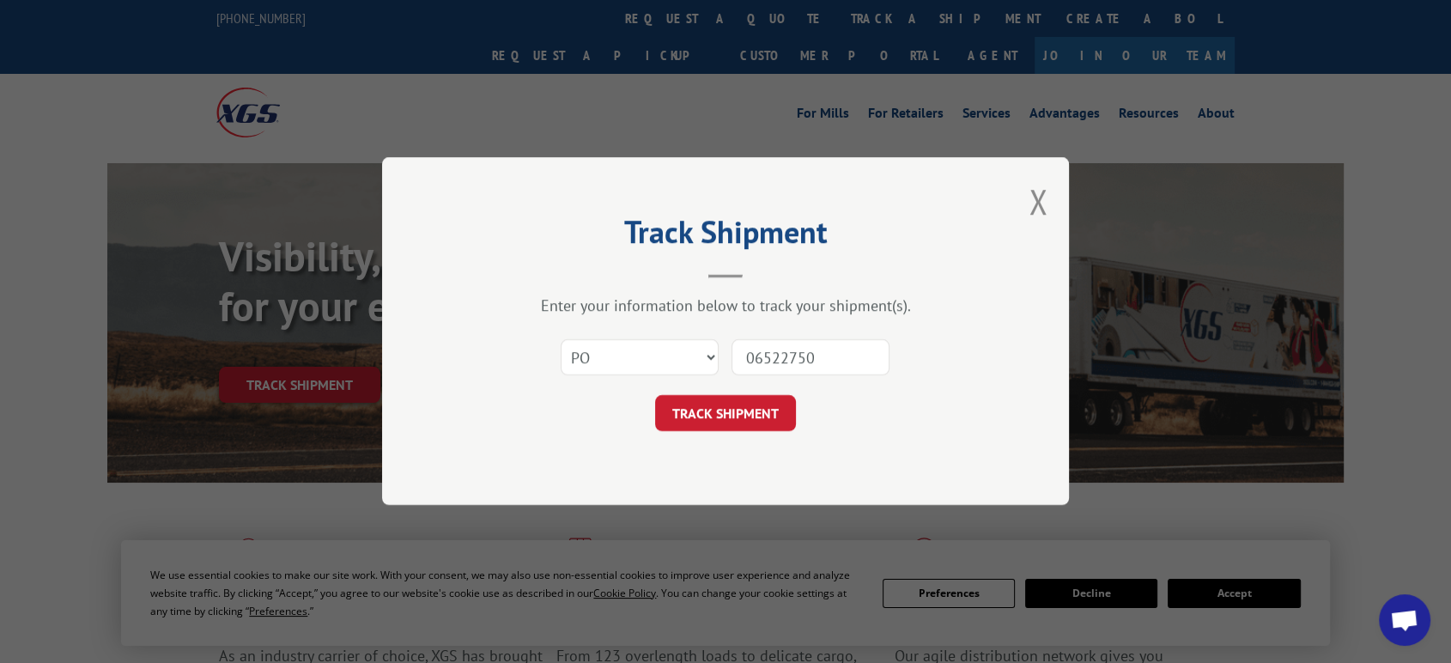
click button "TRACK SHIPMENT" at bounding box center [725, 414] width 141 height 36
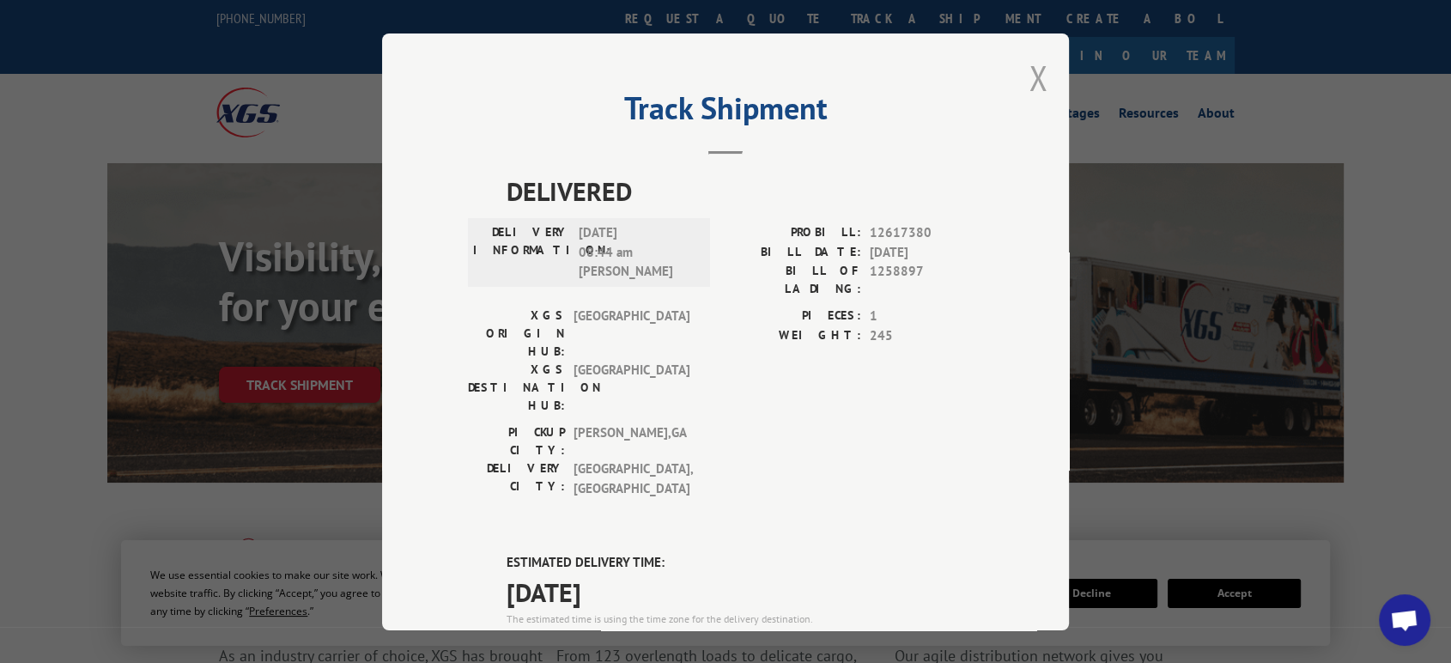
click at [1029, 74] on button "Close modal" at bounding box center [1038, 78] width 19 height 46
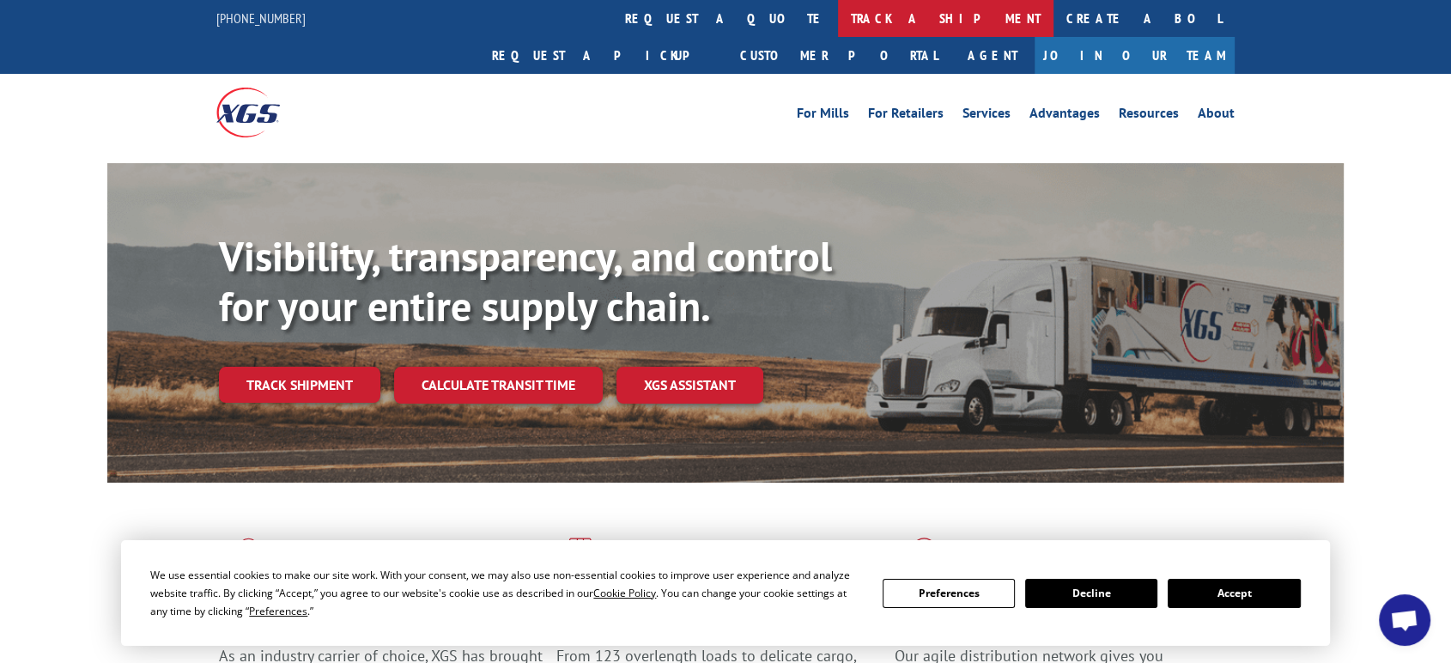
click at [838, 20] on link "track a shipment" at bounding box center [946, 18] width 216 height 37
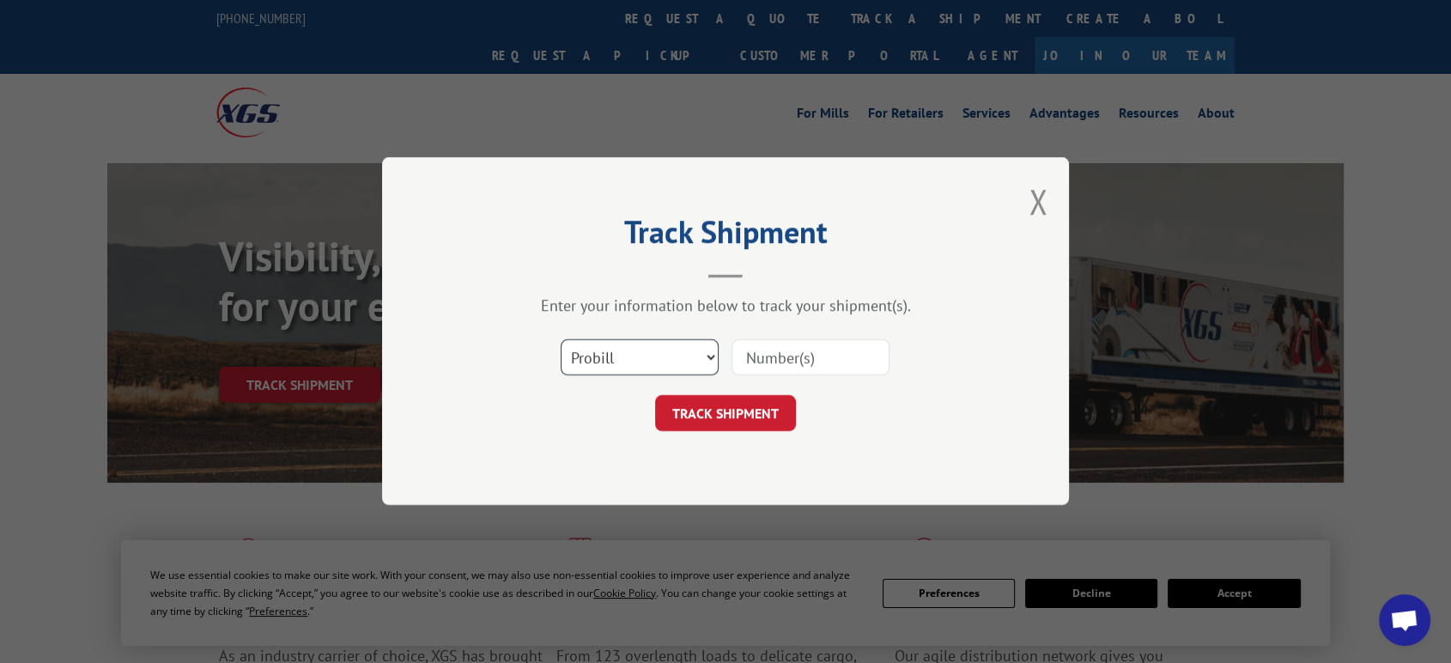
click at [589, 351] on select "Select category... Probill BOL PO" at bounding box center [640, 358] width 158 height 36
select select "po"
click at [561, 340] on select "Select category... Probill BOL PO" at bounding box center [640, 358] width 158 height 36
drag, startPoint x: 776, startPoint y: 361, endPoint x: 785, endPoint y: 339, distance: 23.5
click at [777, 356] on input at bounding box center [811, 358] width 158 height 36
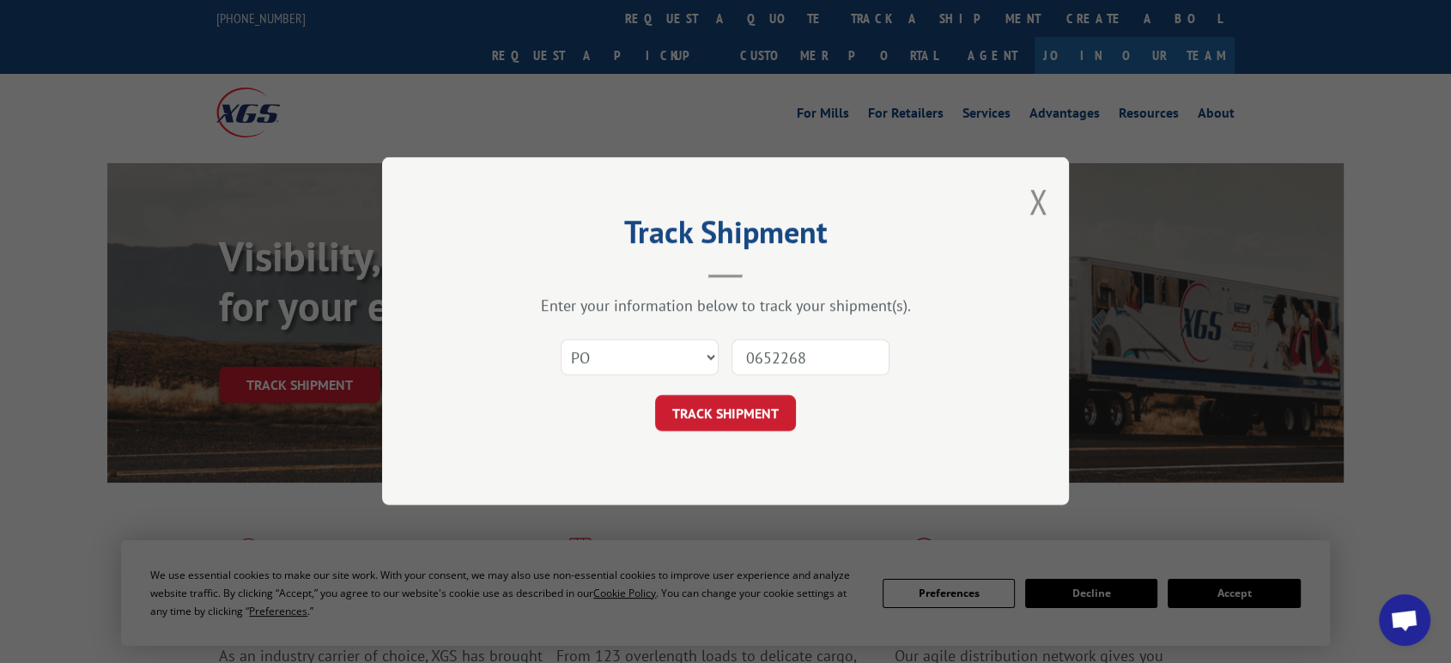
type input "06522682"
click button "TRACK SHIPMENT" at bounding box center [725, 414] width 141 height 36
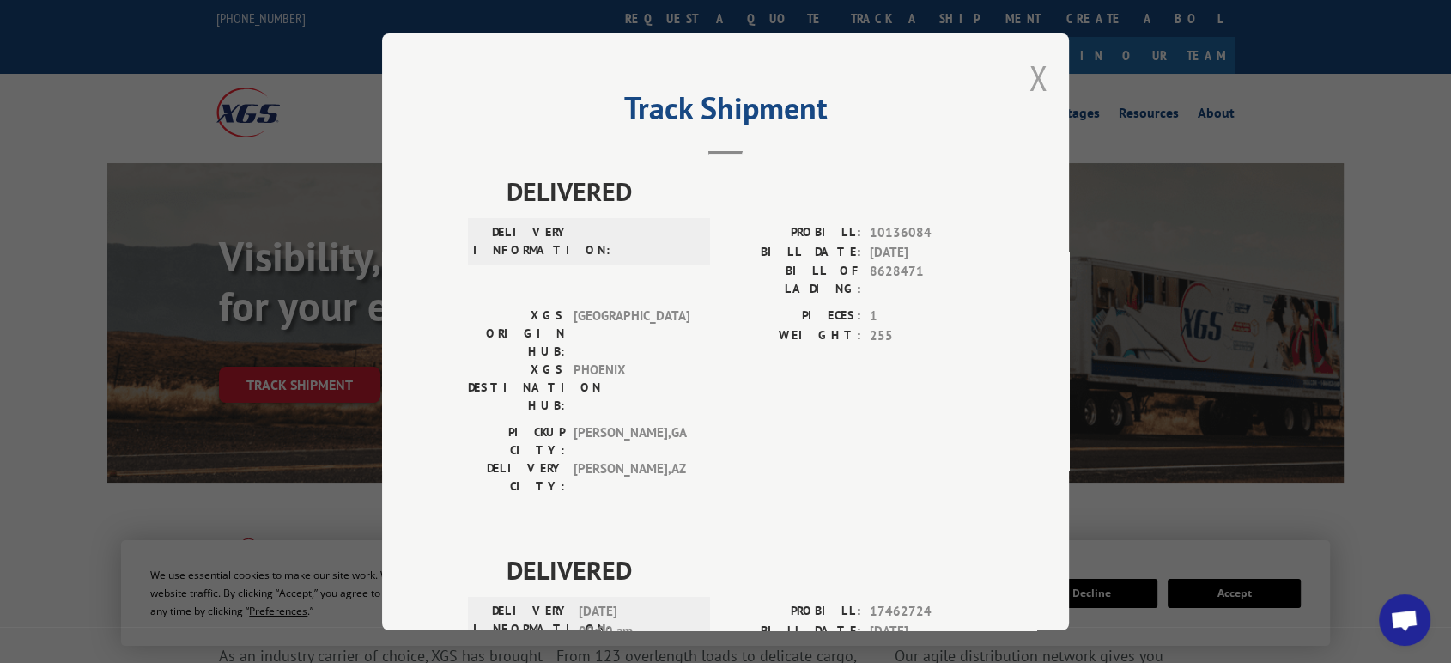
drag, startPoint x: 1029, startPoint y: 77, endPoint x: 883, endPoint y: 73, distance: 146.1
click at [1029, 77] on button "Close modal" at bounding box center [1038, 78] width 19 height 46
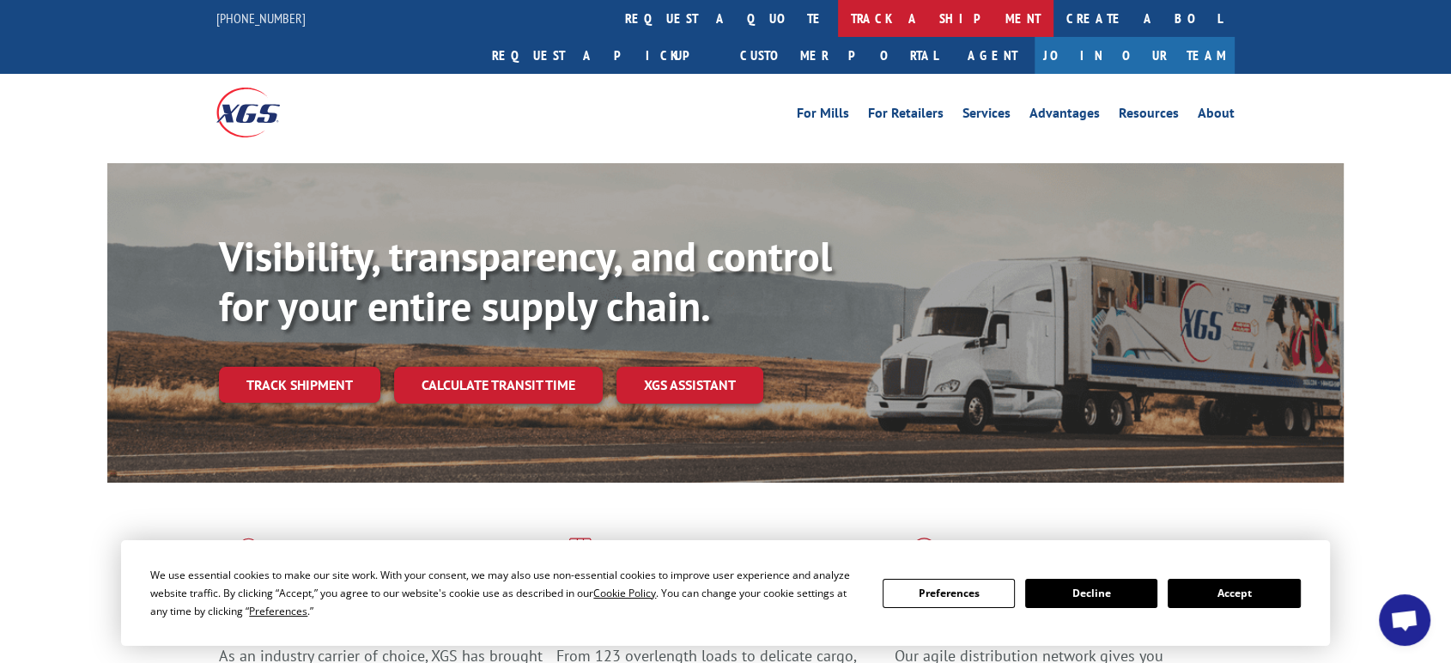
click at [838, 22] on link "track a shipment" at bounding box center [946, 18] width 216 height 37
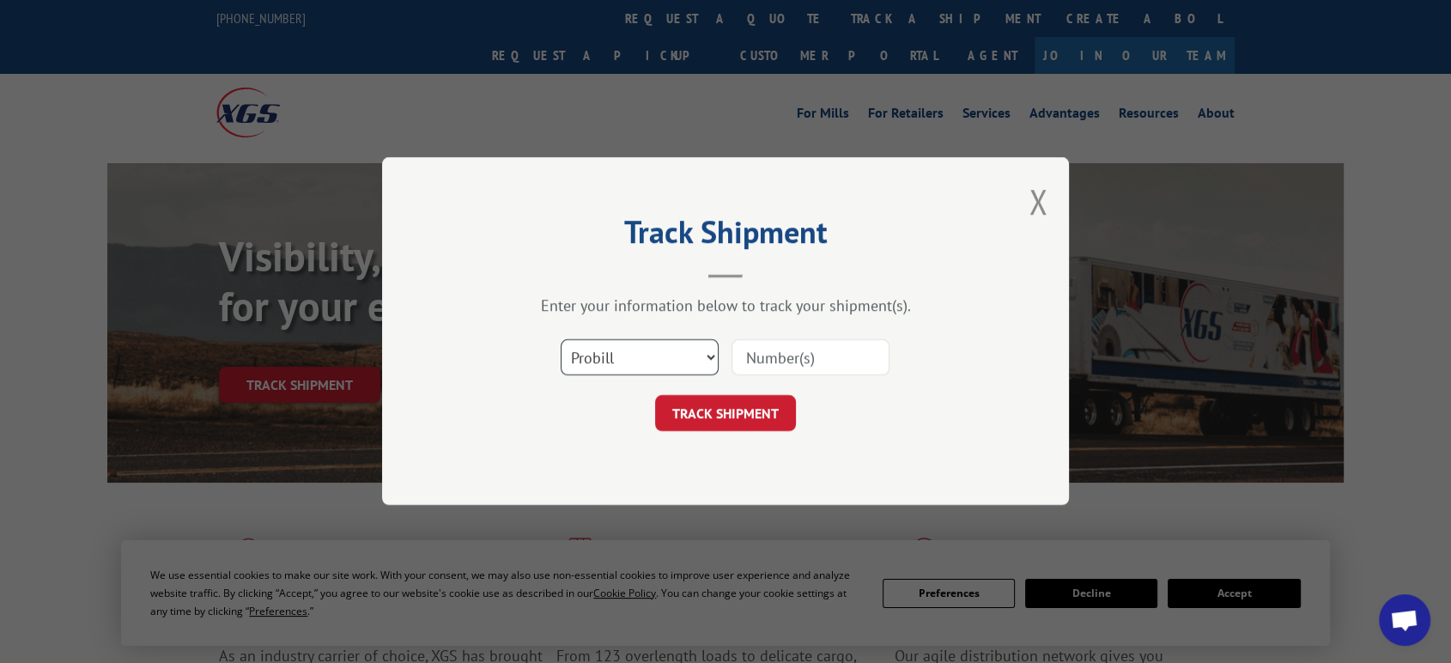
click at [620, 358] on select "Select category... Probill BOL PO" at bounding box center [640, 358] width 158 height 36
select select "bol"
click at [561, 340] on select "Select category... Probill BOL PO" at bounding box center [640, 358] width 158 height 36
drag, startPoint x: 799, startPoint y: 359, endPoint x: 808, endPoint y: 348, distance: 14.6
click at [800, 357] on input at bounding box center [811, 358] width 158 height 36
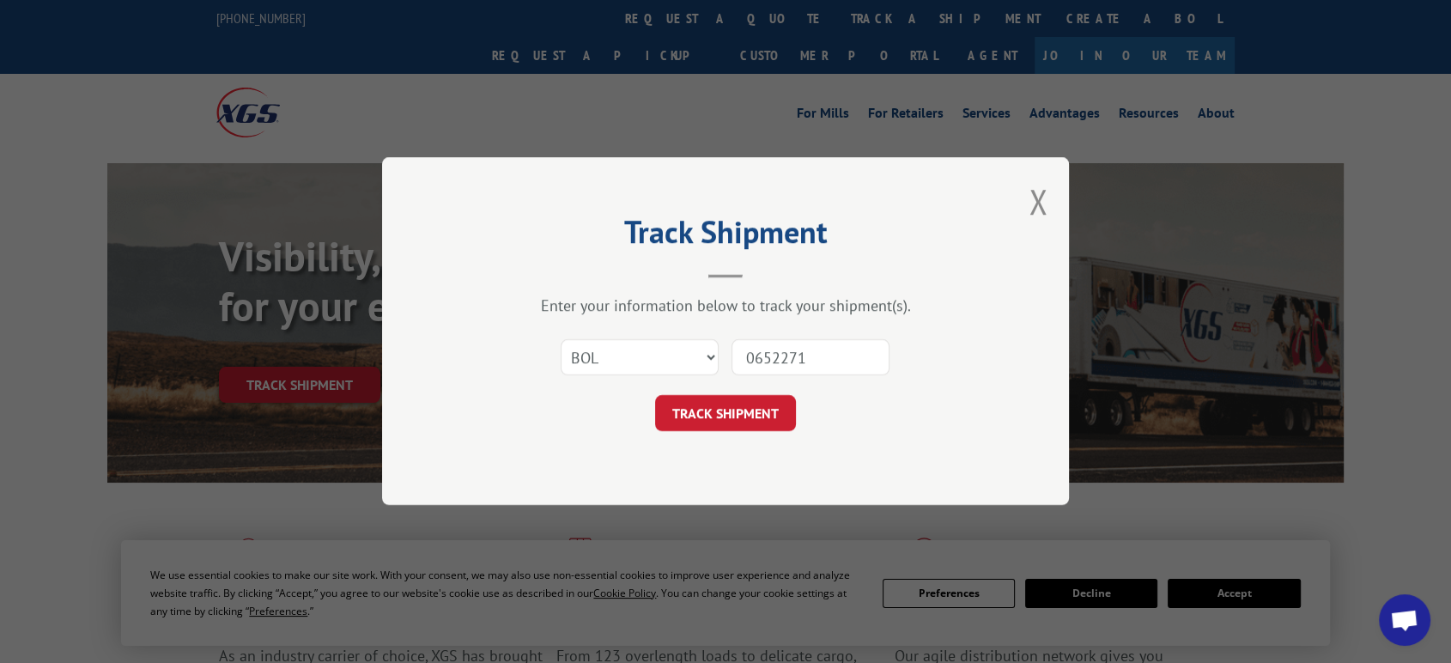
type input "06522714"
click button "TRACK SHIPMENT" at bounding box center [725, 414] width 141 height 36
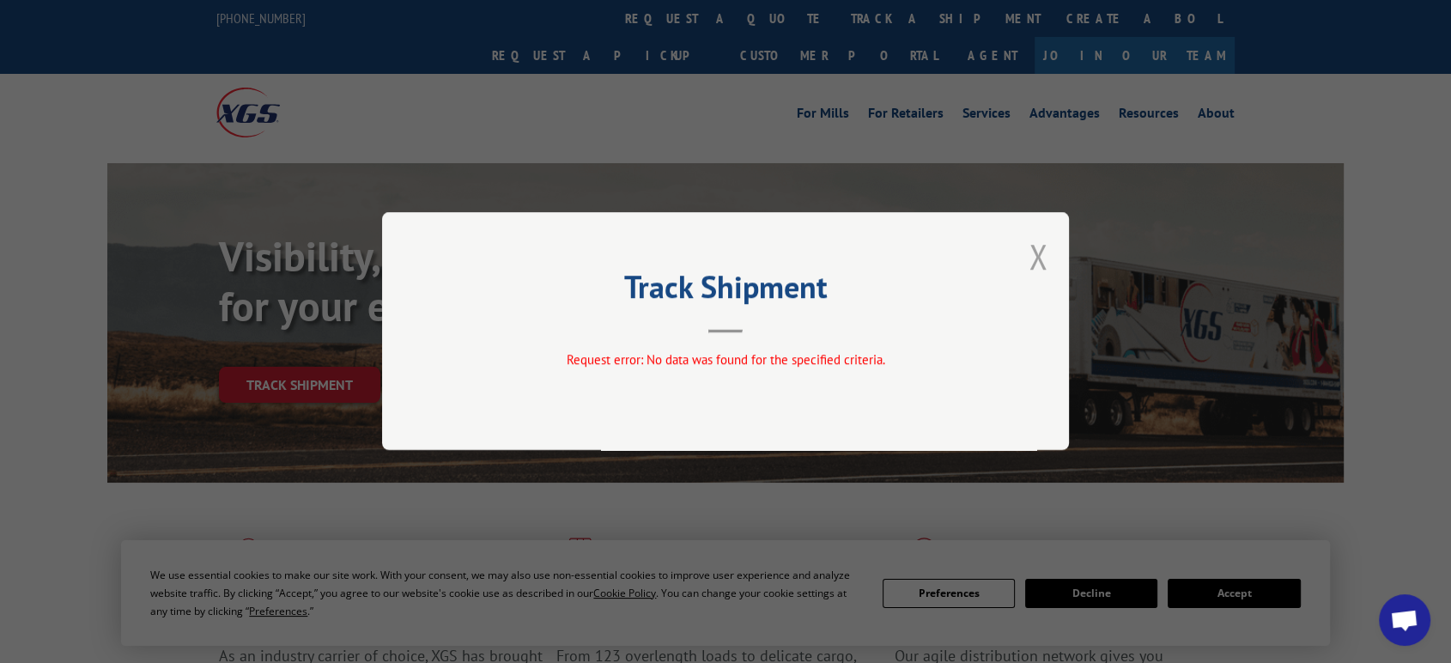
click at [1044, 247] on button "Close modal" at bounding box center [1038, 257] width 19 height 46
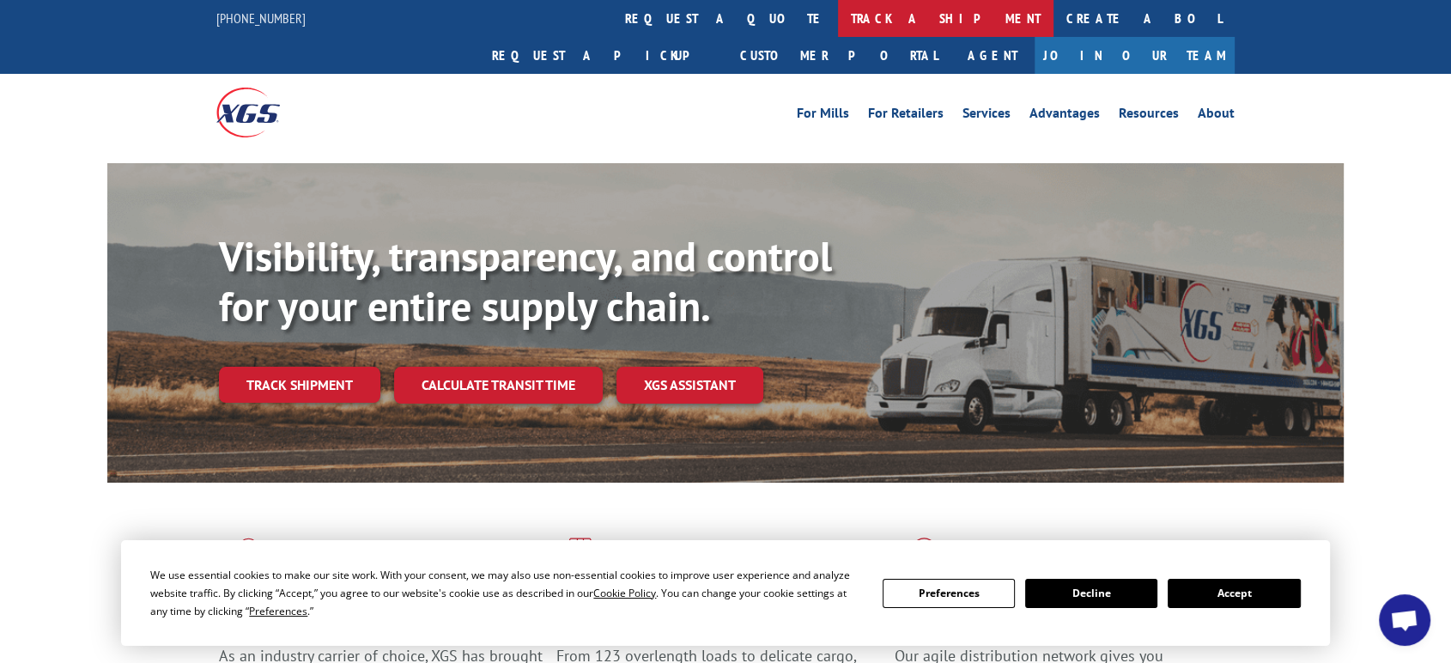
click at [838, 20] on link "track a shipment" at bounding box center [946, 18] width 216 height 37
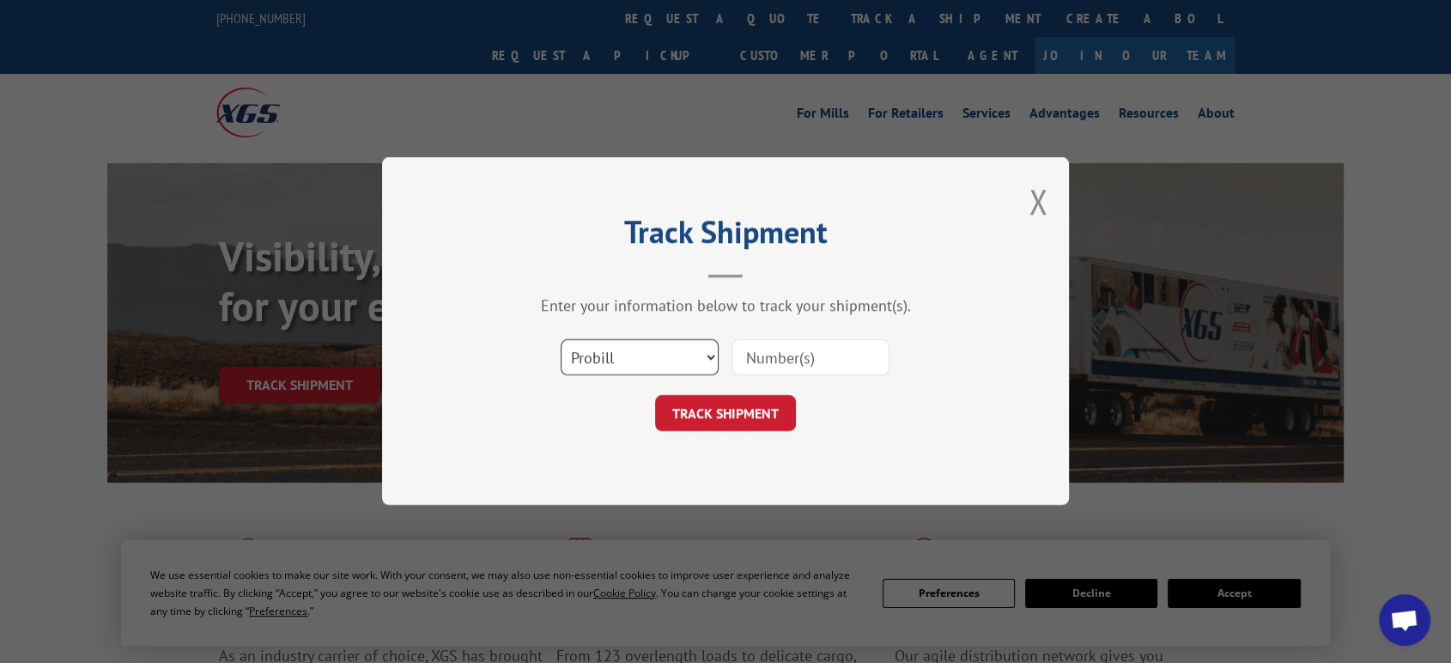
click at [642, 359] on select "Select category... Probill BOL PO" at bounding box center [640, 358] width 158 height 36
select select "po"
click at [561, 340] on select "Select category... Probill BOL PO" at bounding box center [640, 358] width 158 height 36
click at [781, 355] on input at bounding box center [811, 358] width 158 height 36
type input "06522714"
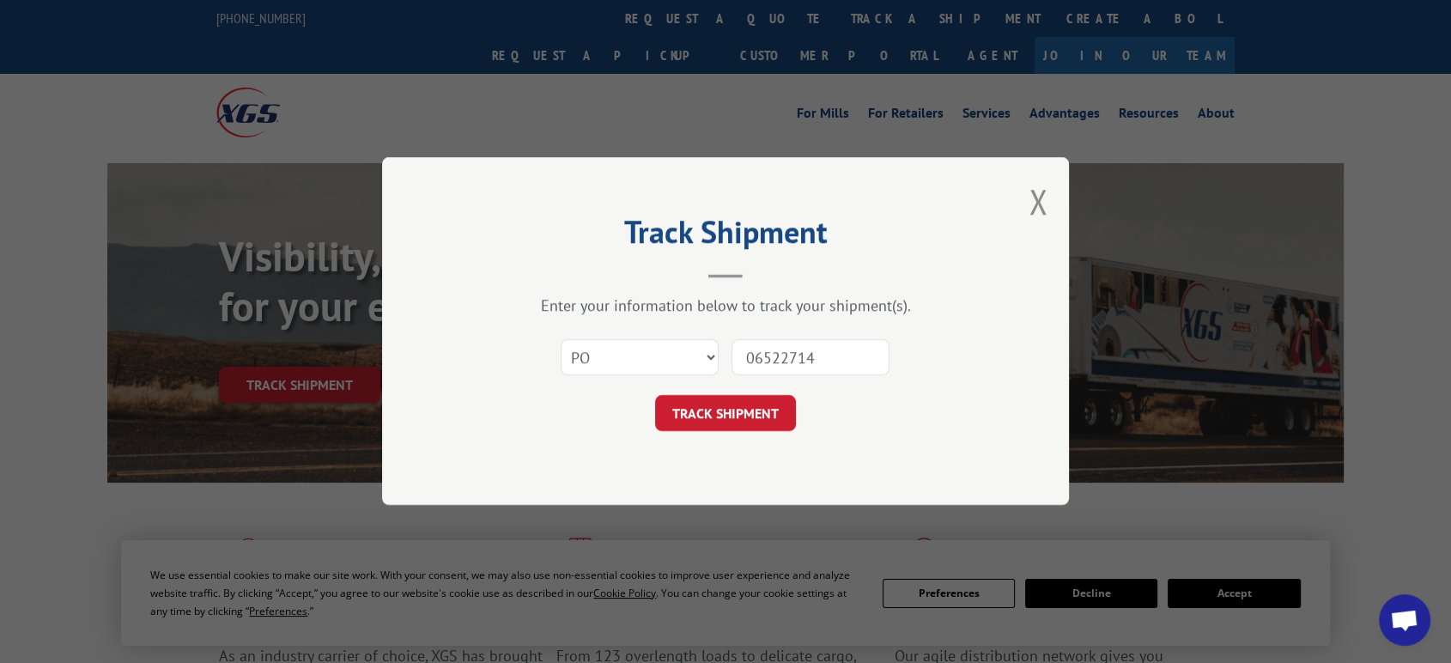
click at [655, 396] on button "TRACK SHIPMENT" at bounding box center [725, 414] width 141 height 36
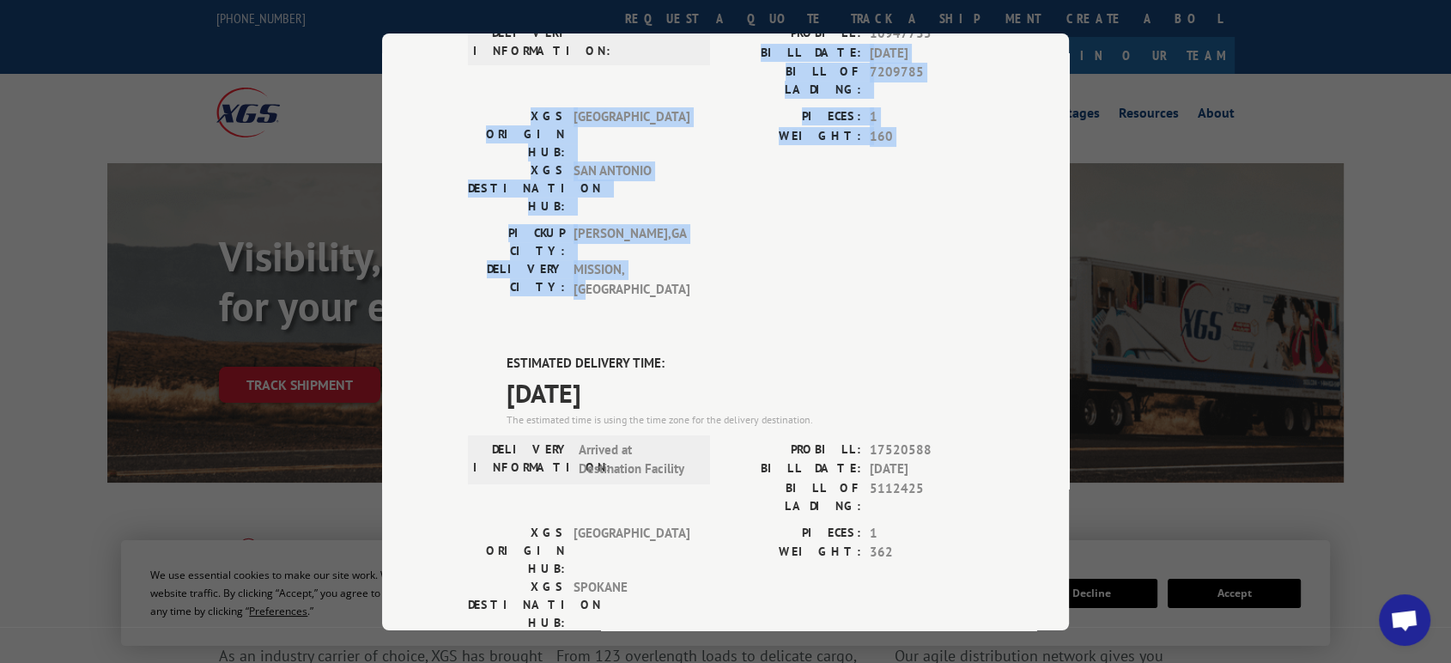
scroll to position [67, 0]
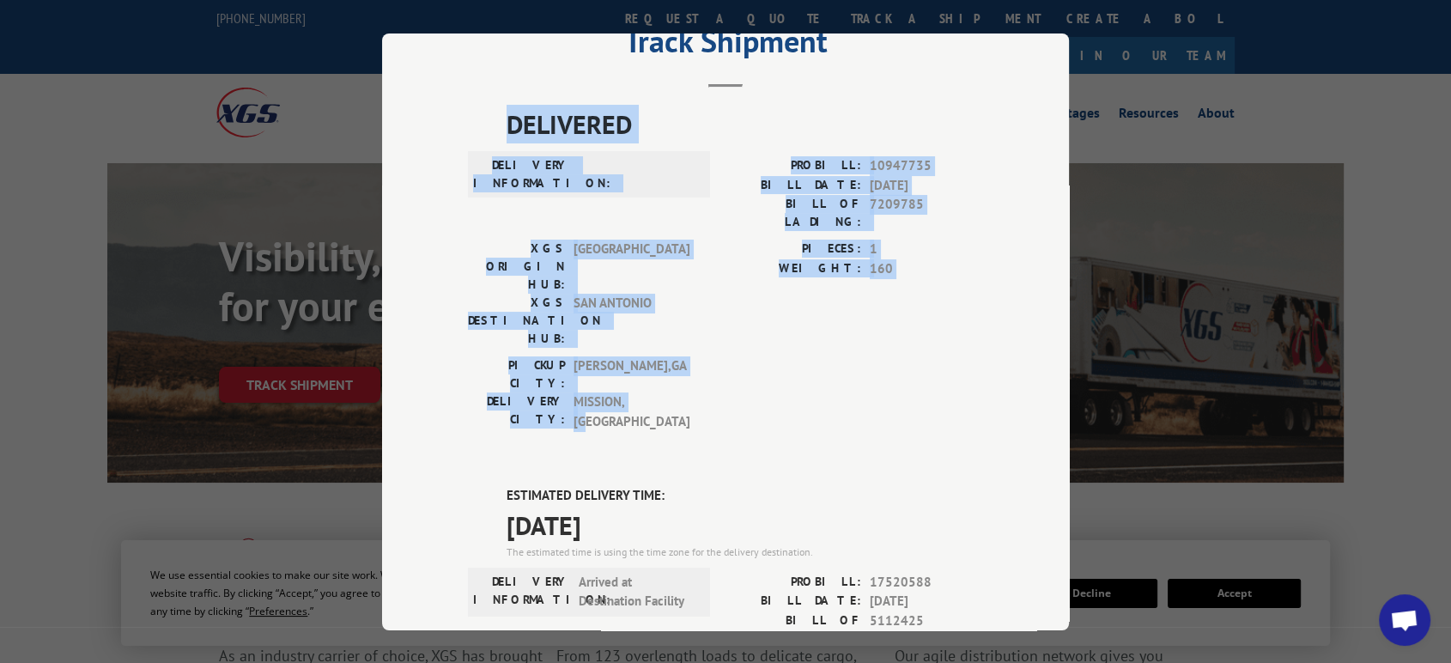
drag, startPoint x: 1058, startPoint y: 194, endPoint x: 1061, endPoint y: 21, distance: 172.6
click at [1061, 21] on div "Track Shipment DELIVERED DELIVERY INFORMATION: PROBILL: 10947735 BILL DATE: [DA…" at bounding box center [725, 331] width 1451 height 663
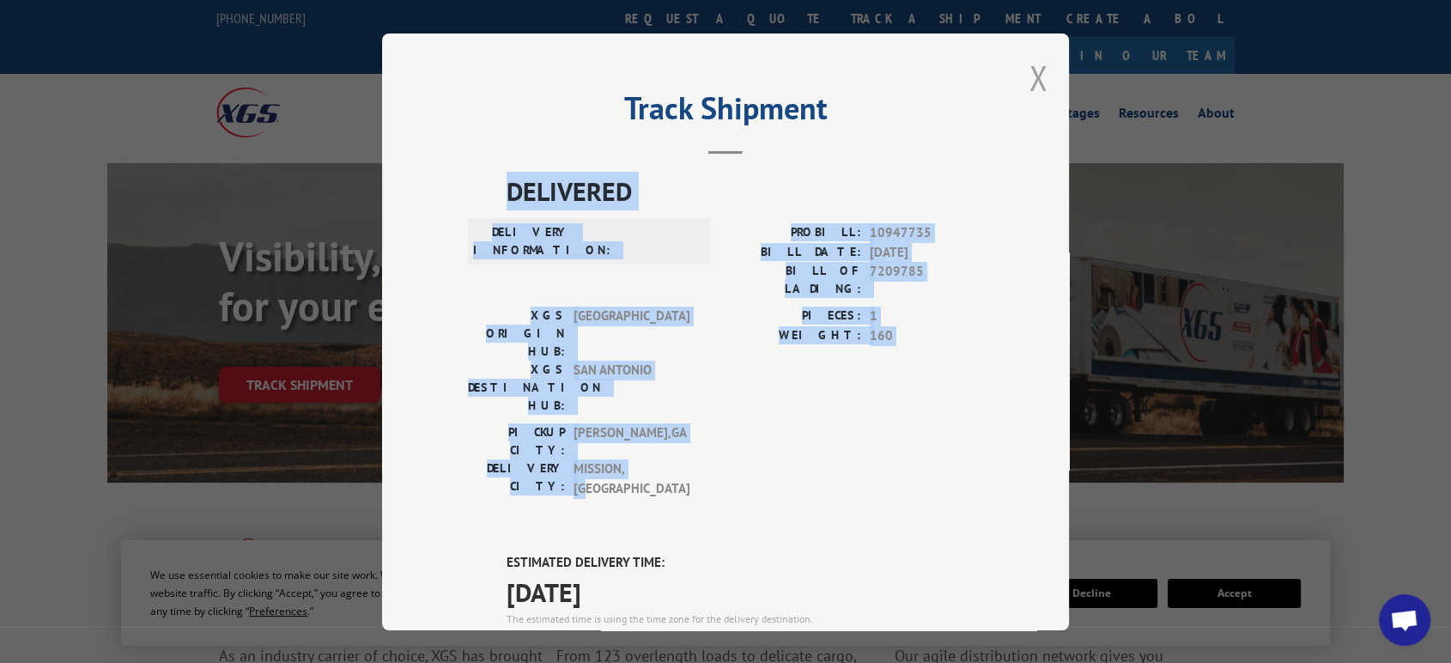
click at [1033, 67] on button "Close modal" at bounding box center [1038, 78] width 19 height 46
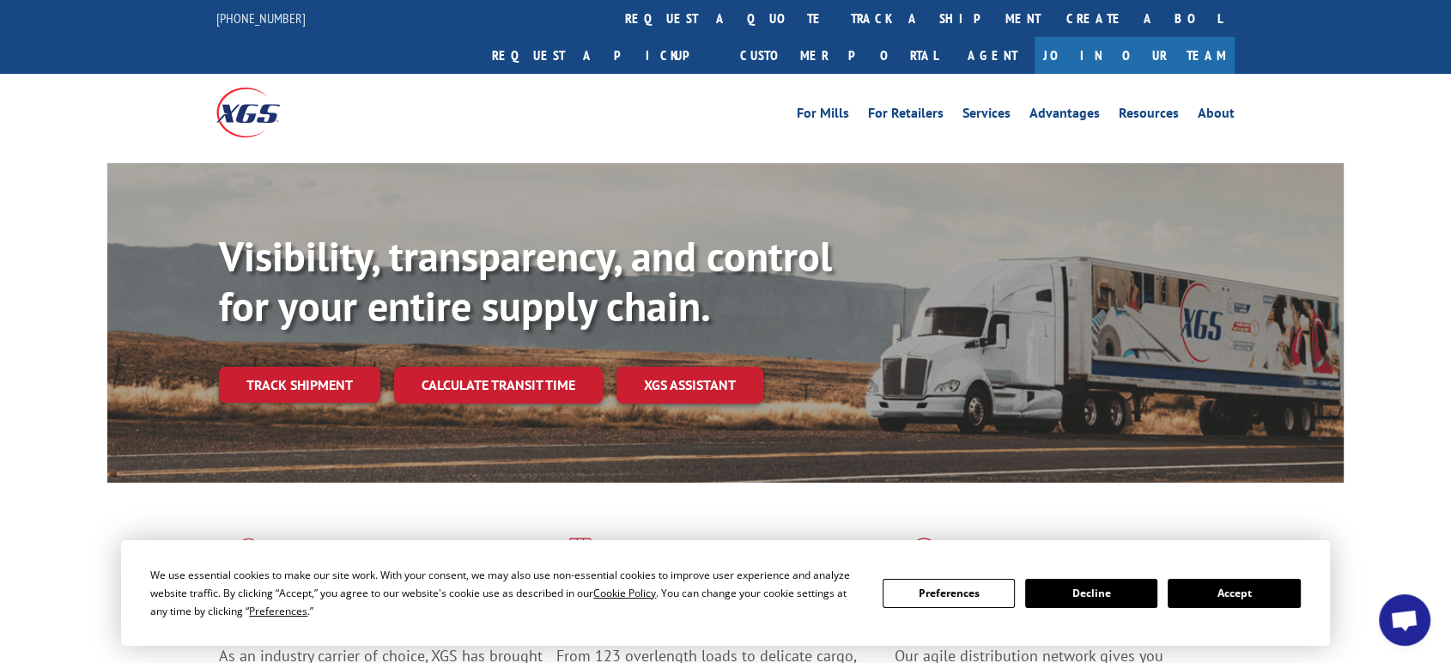
click at [838, 10] on link "track a shipment" at bounding box center [946, 18] width 216 height 37
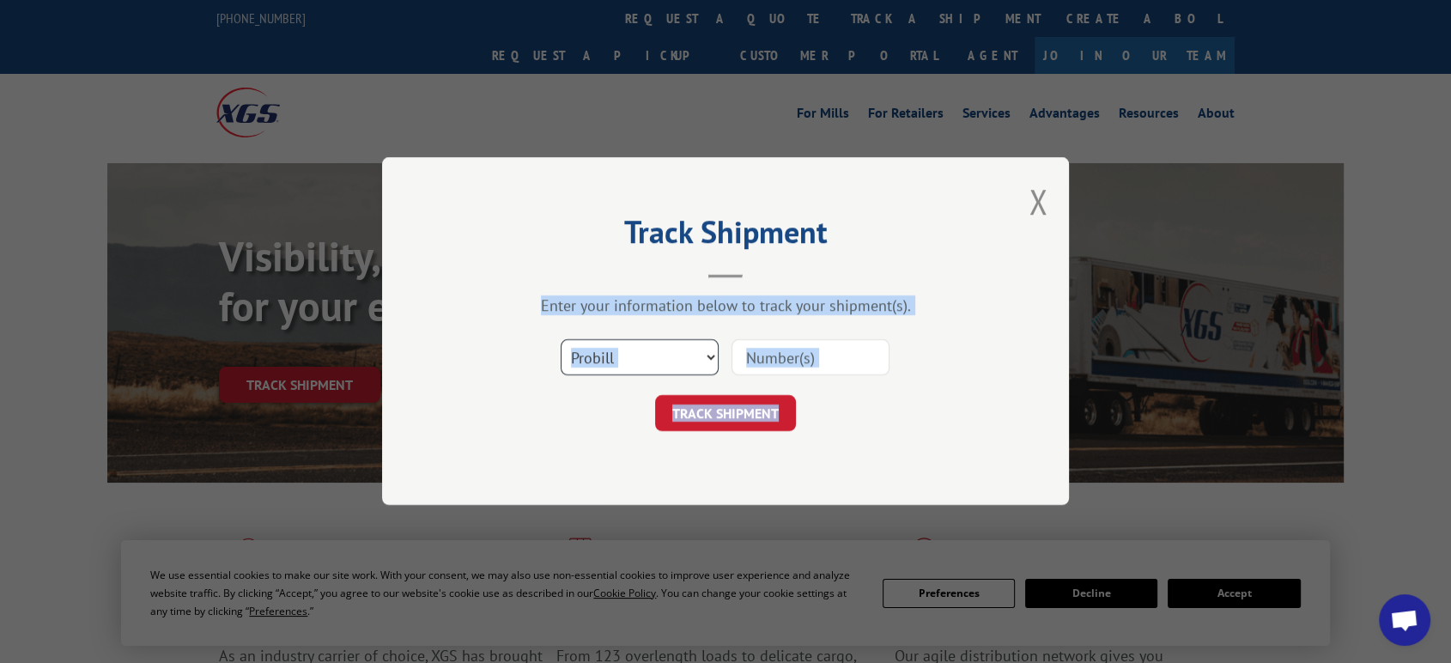
click at [614, 353] on select "Select category... Probill BOL PO" at bounding box center [640, 358] width 158 height 36
select select "po"
click at [561, 340] on select "Select category... Probill BOL PO" at bounding box center [640, 358] width 158 height 36
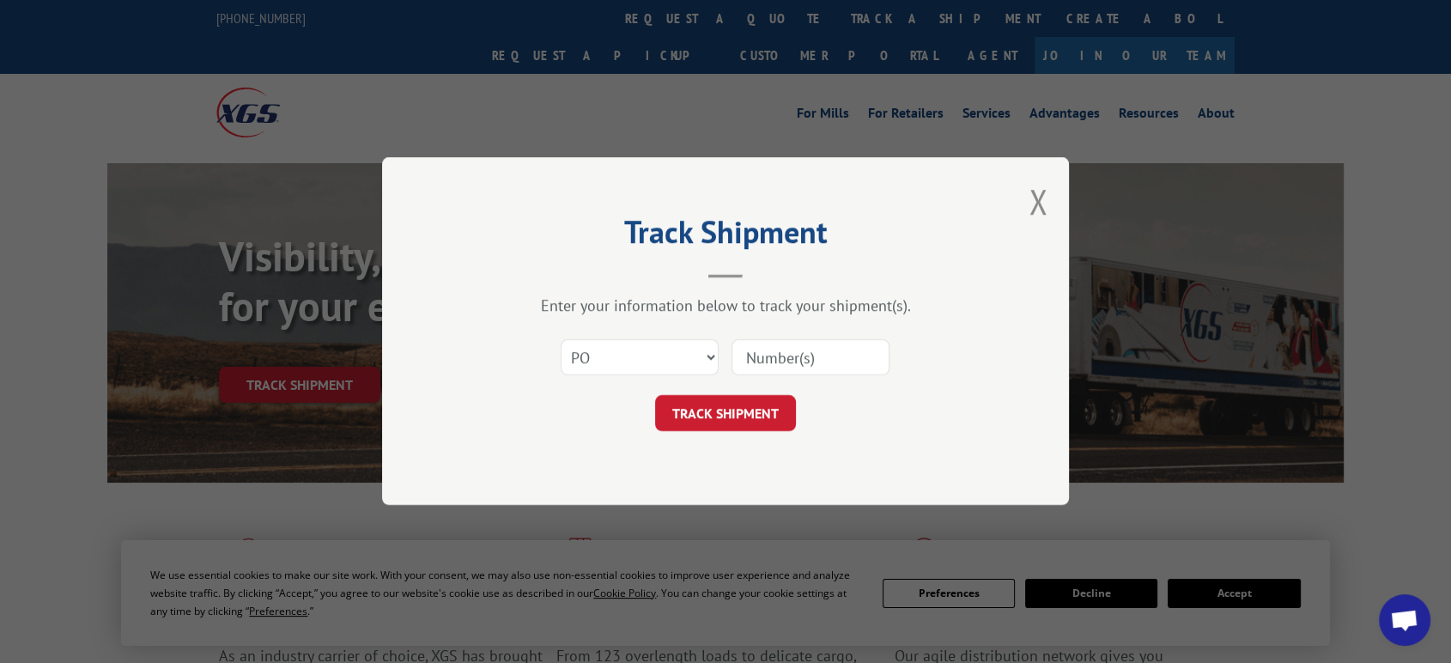
click at [750, 359] on input at bounding box center [811, 358] width 158 height 36
type input "06522783"
click at [655, 396] on button "TRACK SHIPMENT" at bounding box center [725, 414] width 141 height 36
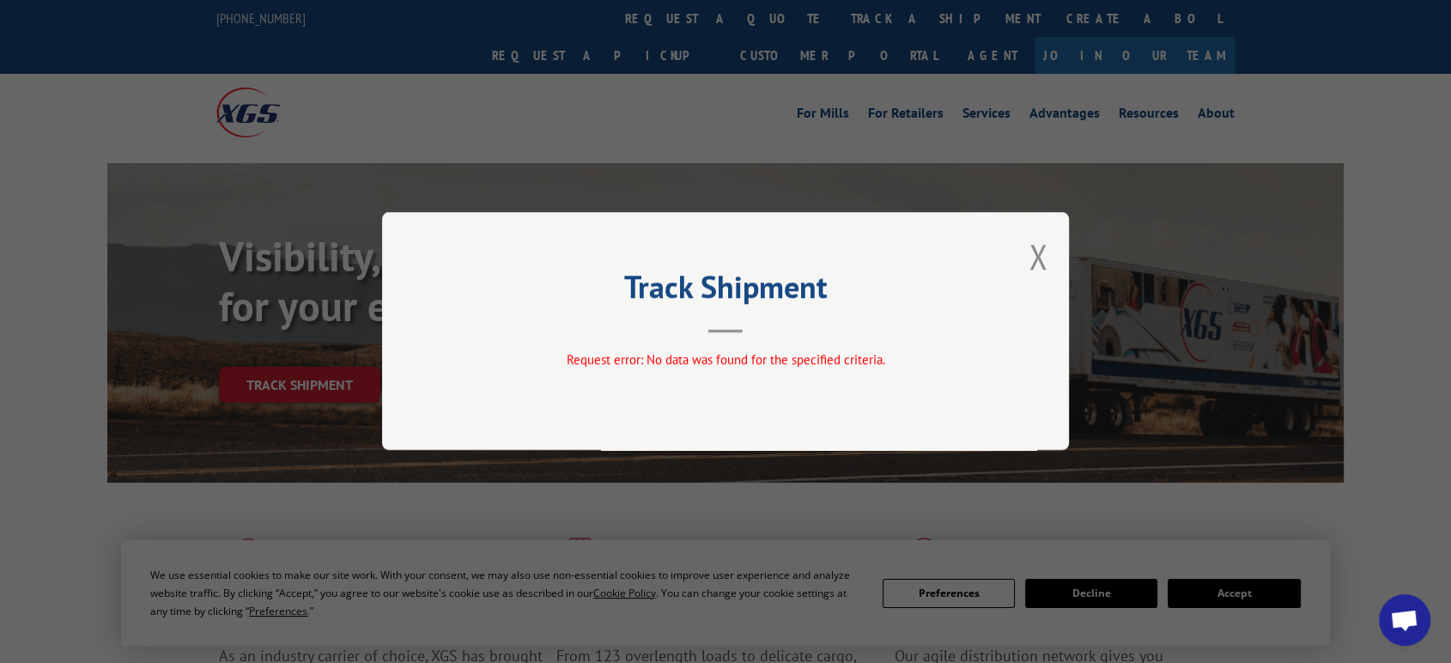
drag, startPoint x: 1037, startPoint y: 261, endPoint x: 553, endPoint y: 46, distance: 529.1
click at [1017, 253] on div "Track Shipment Request error: No data was found for the specified criteria." at bounding box center [725, 331] width 687 height 238
click at [1035, 248] on button "Close modal" at bounding box center [1038, 257] width 19 height 46
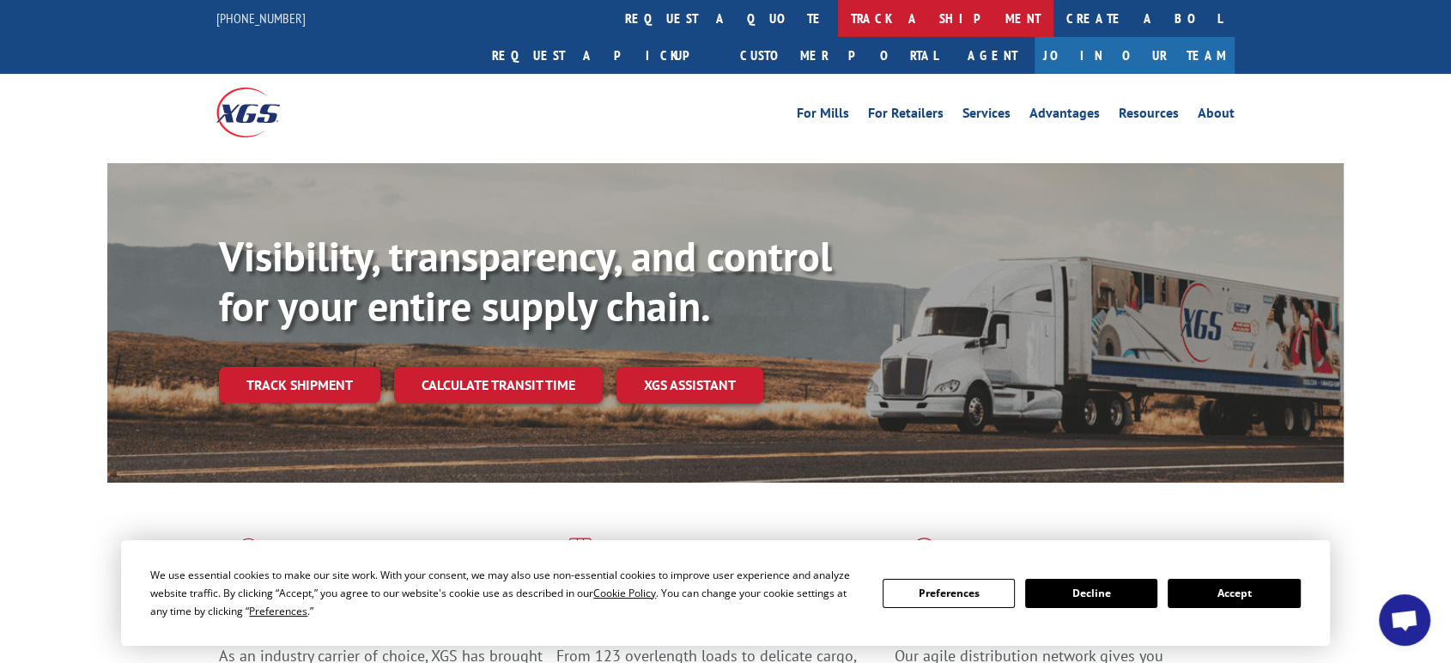
click at [838, 21] on link "track a shipment" at bounding box center [946, 18] width 216 height 37
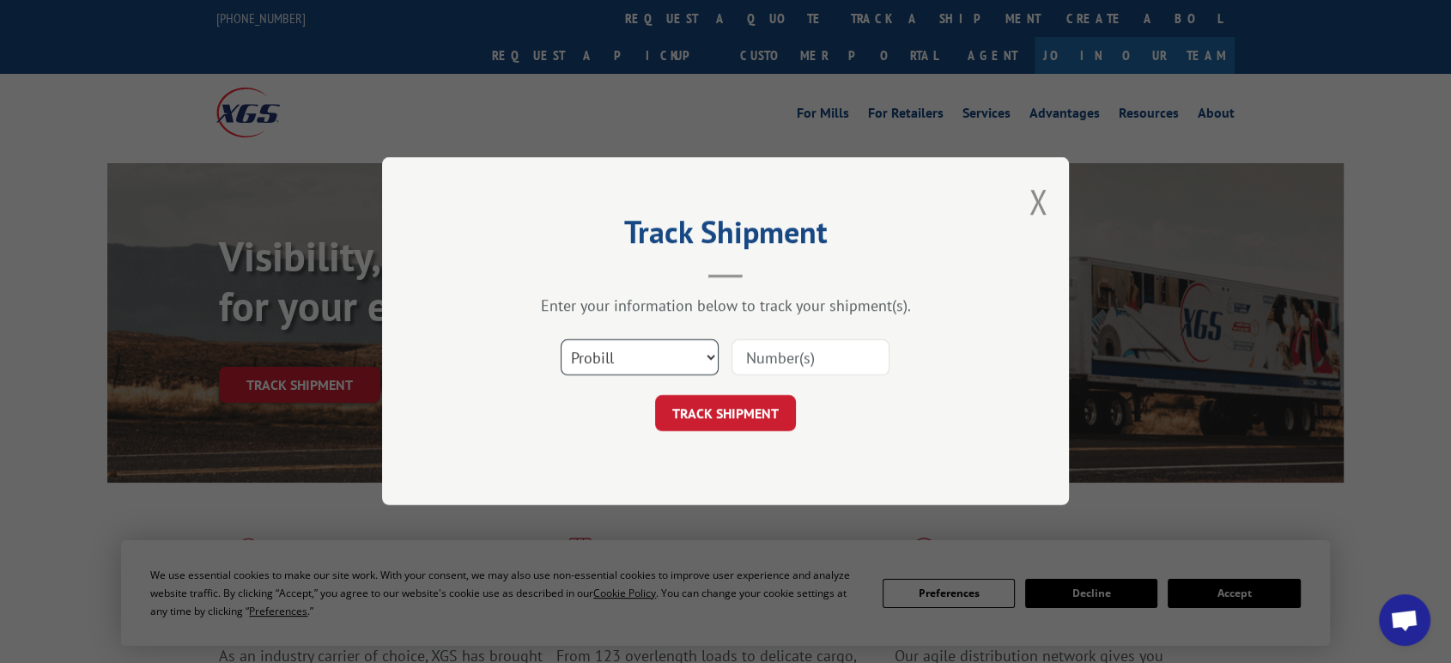
click at [600, 362] on select "Select category... Probill BOL PO" at bounding box center [640, 358] width 158 height 36
select select "po"
click at [561, 340] on select "Select category... Probill BOL PO" at bounding box center [640, 358] width 158 height 36
click at [771, 369] on input at bounding box center [811, 358] width 158 height 36
type input "06522783"
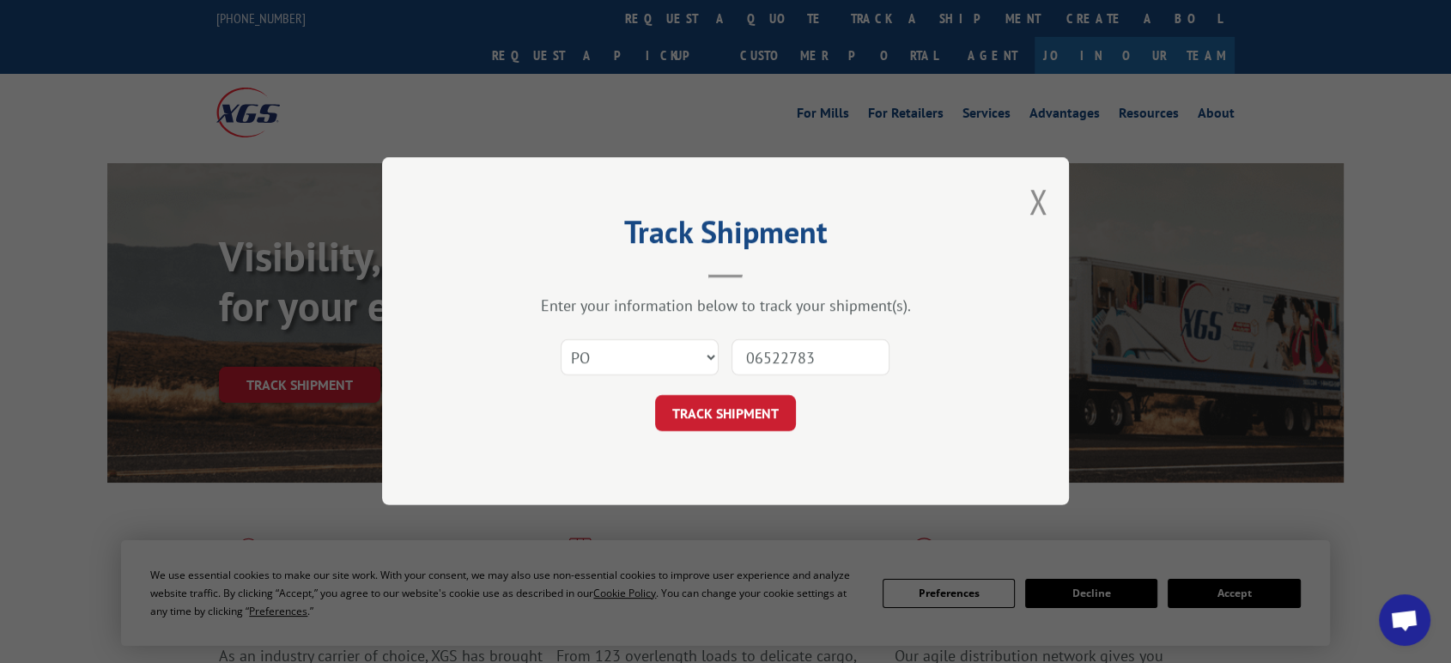
click at [655, 396] on button "TRACK SHIPMENT" at bounding box center [725, 414] width 141 height 36
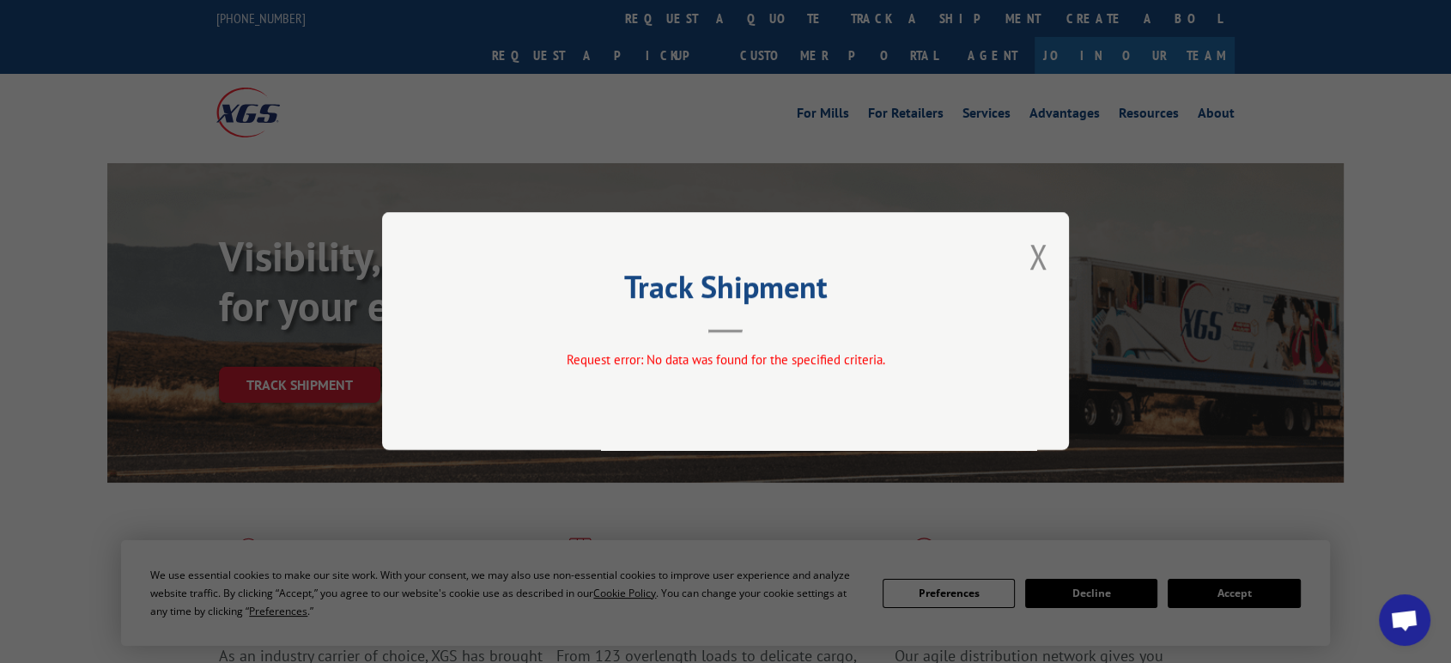
click at [1050, 251] on div "Track Shipment Request error: No data was found for the specified criteria." at bounding box center [725, 331] width 687 height 238
click at [1034, 265] on button "Close modal" at bounding box center [1038, 257] width 19 height 46
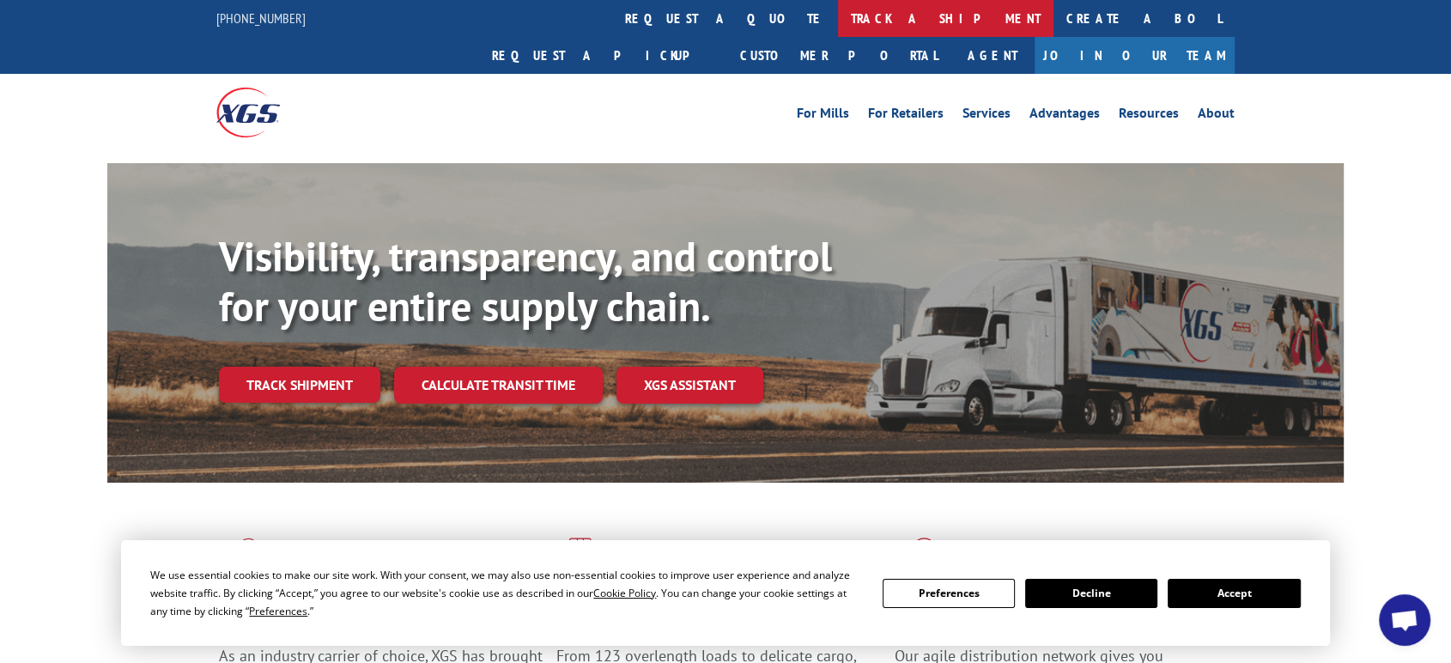
click at [838, 17] on link "track a shipment" at bounding box center [946, 18] width 216 height 37
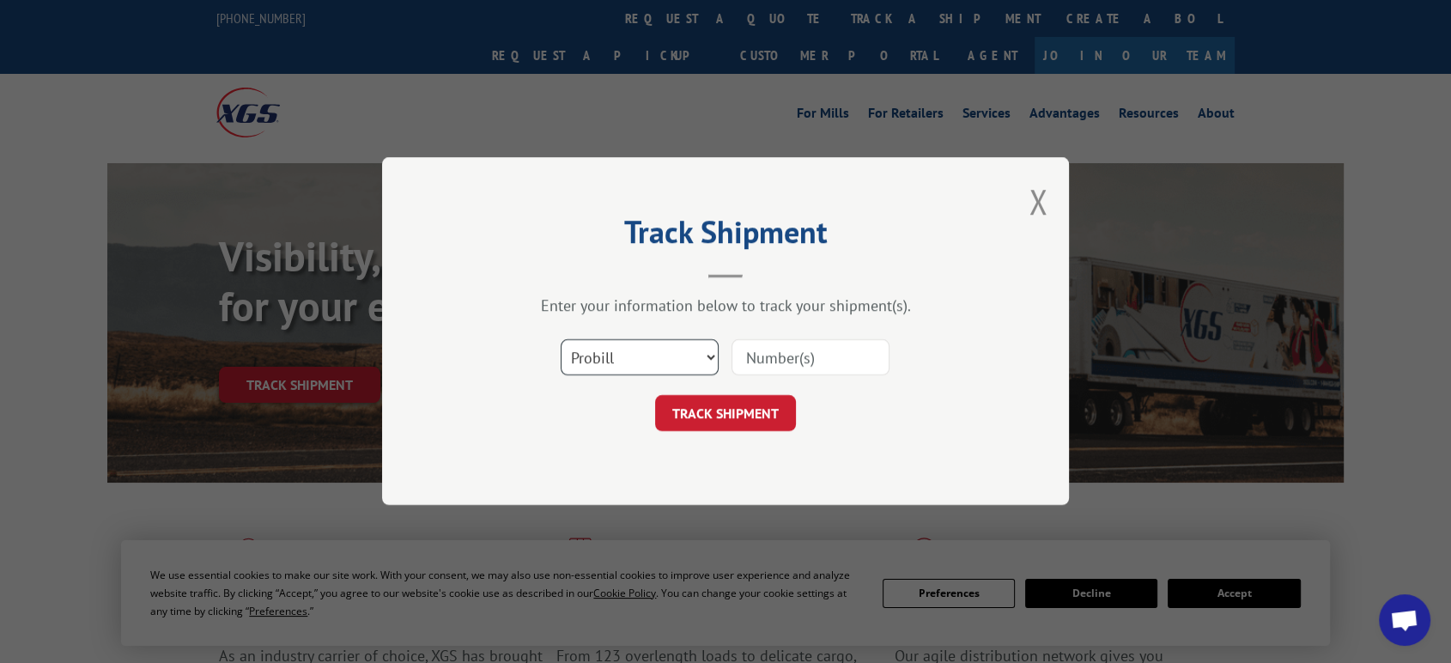
click at [595, 362] on select "Select category... Probill BOL PO" at bounding box center [640, 358] width 158 height 36
select select "bol"
click at [561, 340] on select "Select category... Probill BOL PO" at bounding box center [640, 358] width 158 height 36
click at [767, 359] on input at bounding box center [811, 358] width 158 height 36
type input "06522780"
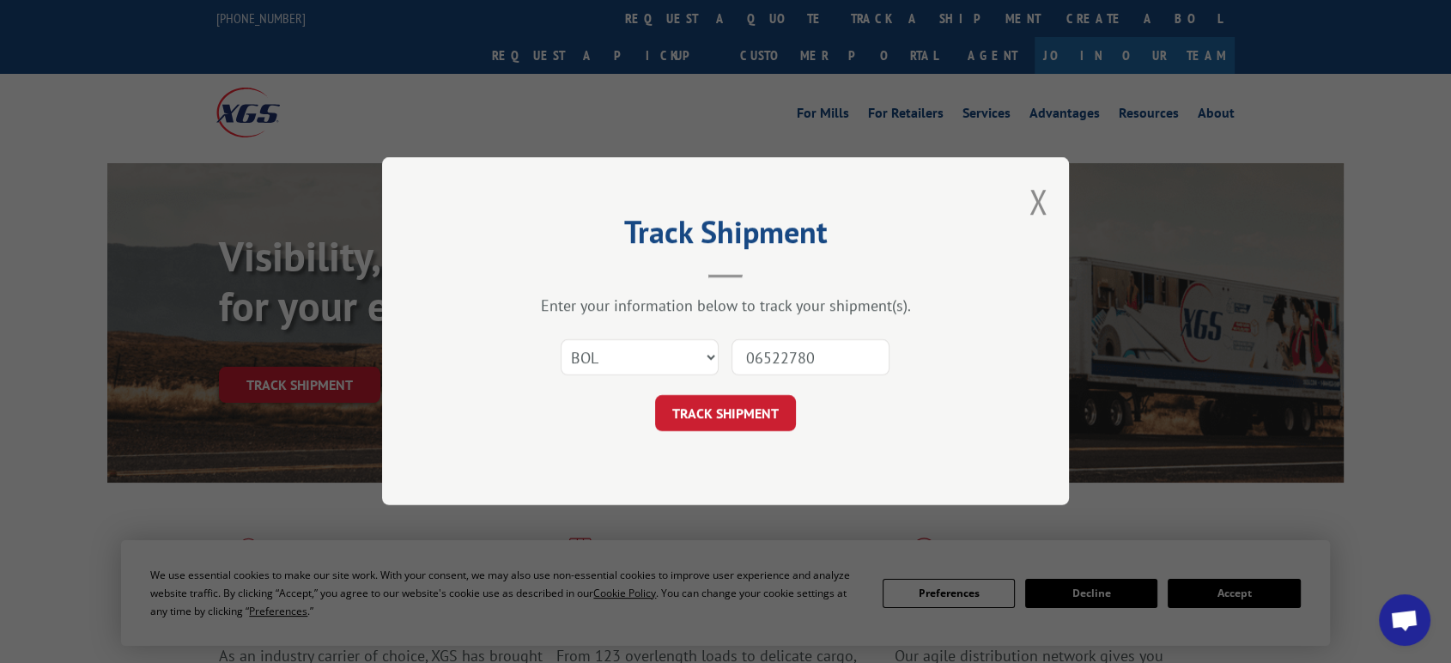
click at [655, 396] on button "TRACK SHIPMENT" at bounding box center [725, 414] width 141 height 36
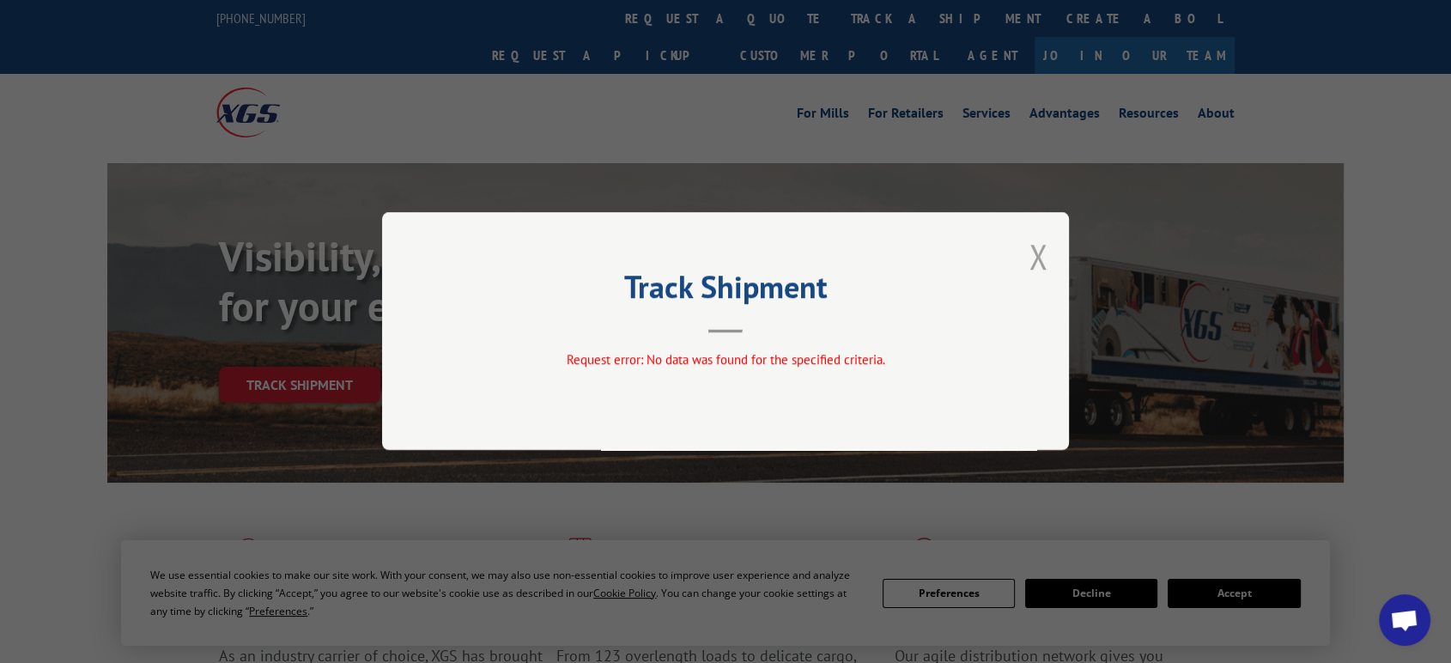
click at [1037, 241] on button "Close modal" at bounding box center [1038, 257] width 19 height 46
